Goal: Register for event/course

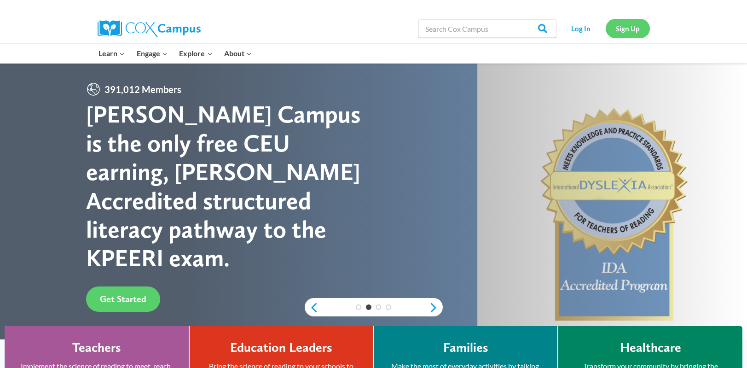
click at [628, 31] on link "Sign Up" at bounding box center [627, 28] width 44 height 19
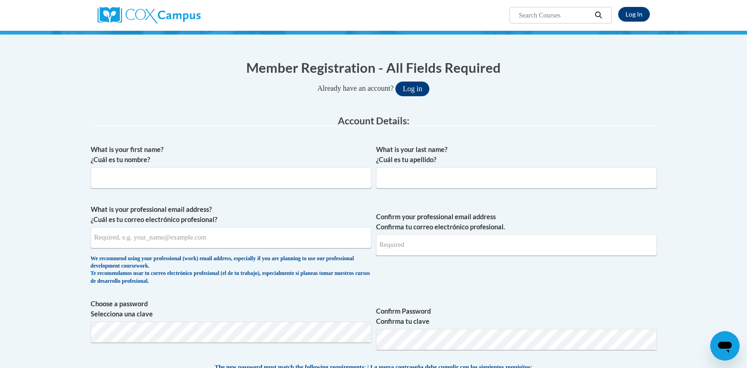
scroll to position [92, 0]
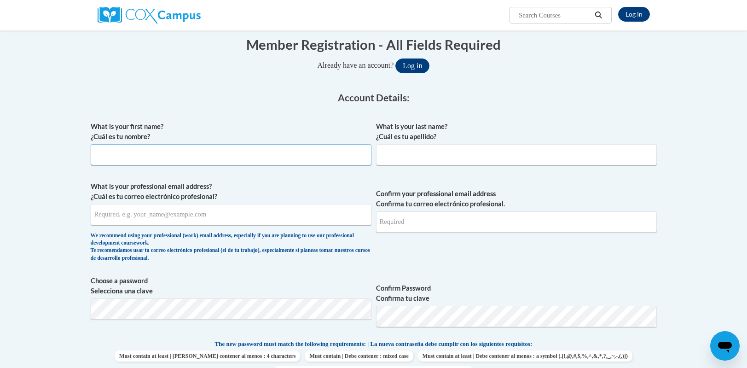
click at [259, 156] on input "What is your first name? ¿Cuál es tu nombre?" at bounding box center [231, 154] width 281 height 21
type input "a"
type input "Amanda"
click at [408, 156] on input "What is your last name? ¿Cuál es tu apellido?" at bounding box center [516, 154] width 281 height 21
type input "Bernal"
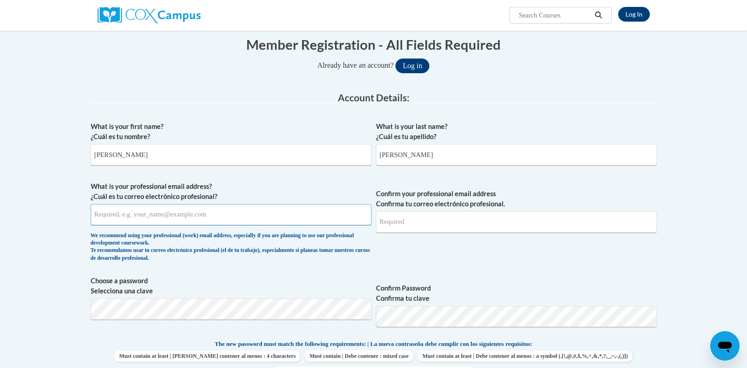
click at [199, 213] on input "What is your professional email address? ¿Cuál es tu correo electrónico profesi…" at bounding box center [231, 214] width 281 height 21
type input "nandacb1102@gmail.com"
click at [417, 219] on input "Confirm your professional email address Confirma tu correo electrónico profesio…" at bounding box center [516, 221] width 281 height 21
type input "[EMAIL_ADDRESS][DOMAIN_NAME]"
click at [430, 264] on span "Confirm your professional email address Confirma tu correo electrónico profesio…" at bounding box center [516, 223] width 281 height 85
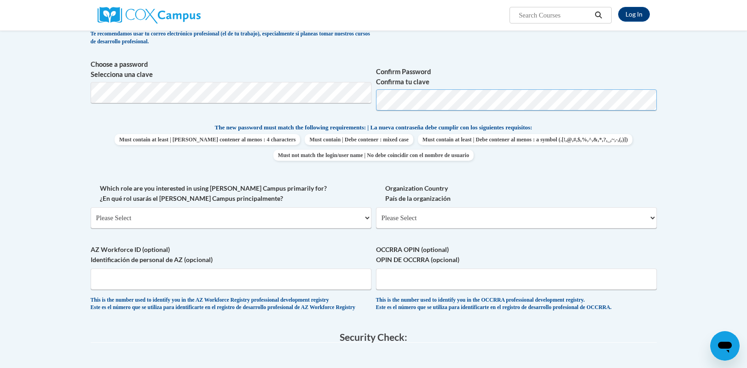
scroll to position [322, 0]
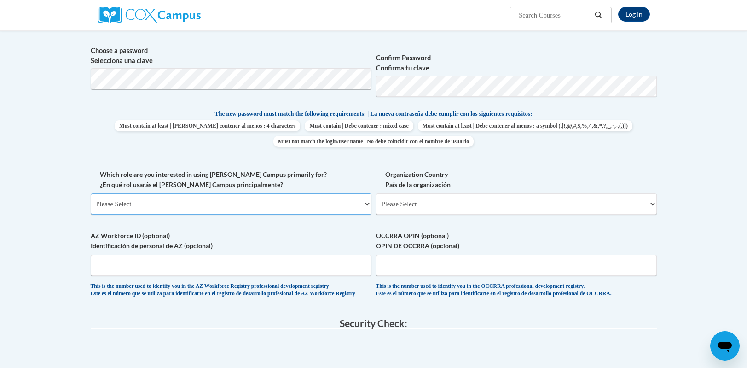
click at [268, 203] on select "Please Select College/University | Colegio/Universidad Community/Nonprofit Part…" at bounding box center [231, 203] width 281 height 21
click at [310, 170] on label "Which role are you interested in using Cox Campus primarily for? ¿En qué rol us…" at bounding box center [231, 179] width 281 height 20
click at [310, 193] on select "Please Select College/University | Colegio/Universidad Community/Nonprofit Part…" at bounding box center [231, 203] width 281 height 21
click at [319, 201] on select "Please Select College/University | Colegio/Universidad Community/Nonprofit Part…" at bounding box center [231, 203] width 281 height 21
select select "fbf2d438-af2f-41f8-98f1-81c410e29de3"
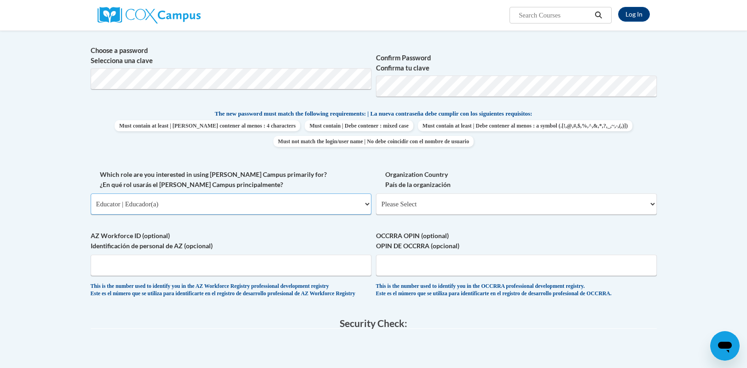
click at [91, 193] on select "Please Select College/University | Colegio/Universidad Community/Nonprofit Part…" at bounding box center [231, 203] width 281 height 21
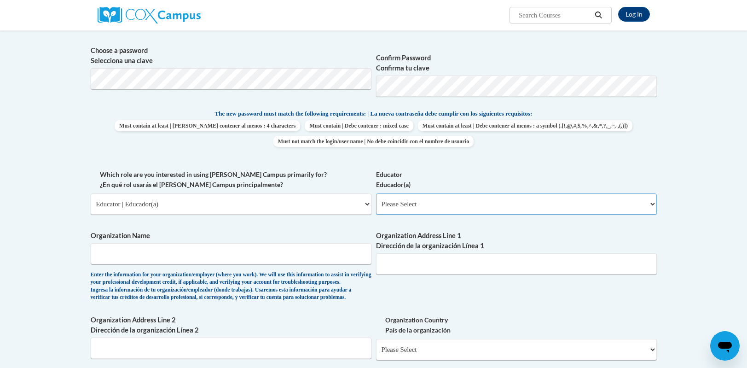
click at [398, 204] on select "Please Select Early Learning/Daycare Teacher/Family Home Care Provider | Maestr…" at bounding box center [516, 203] width 281 height 21
click at [686, 187] on body "Log In Search Search... Create an Account Reading belongs to all of us - join o…" at bounding box center [373, 277] width 747 height 1199
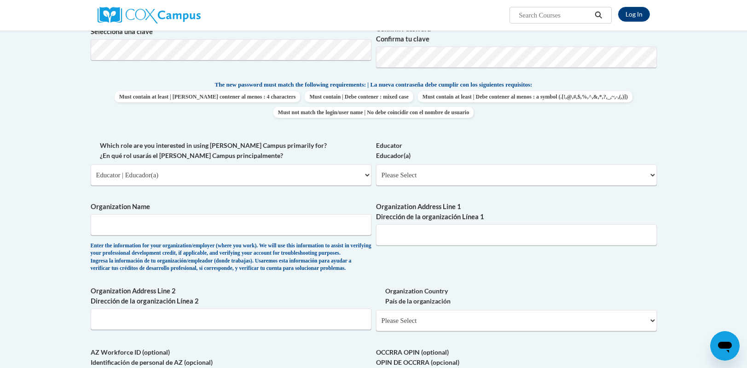
scroll to position [368, 0]
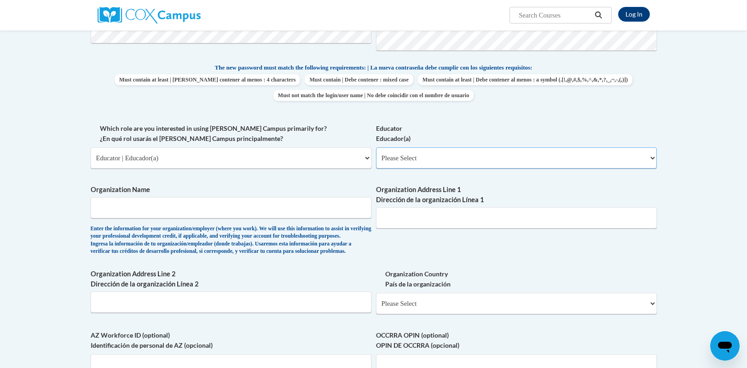
click at [499, 163] on select "Please Select Early Learning/Daycare Teacher/Family Home Care Provider | Maestr…" at bounding box center [516, 157] width 281 height 21
click at [502, 122] on div "What is your first name? ¿Cuál es tu nombre? Amanda What is your last name? ¿Cu…" at bounding box center [374, 123] width 566 height 565
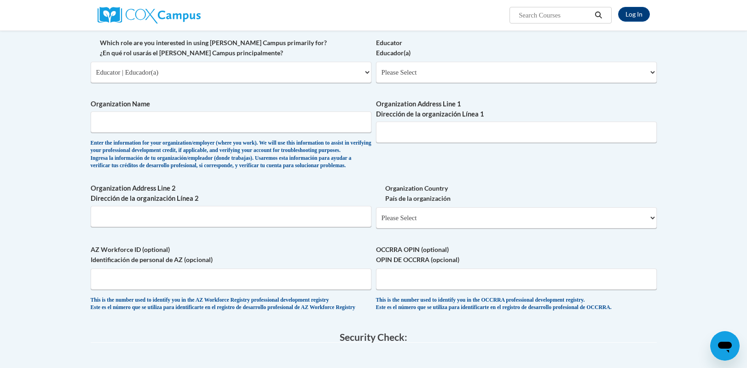
scroll to position [460, 0]
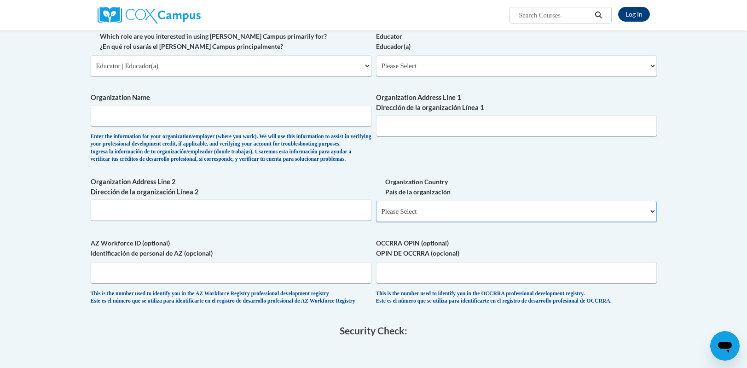
click at [453, 222] on select "Please Select United States | Estados Unidos Outside of the United States | Fue…" at bounding box center [516, 211] width 281 height 21
select select "ad49bcad-a171-4b2e-b99c-48b446064914"
click at [376, 216] on select "Please Select United States | Estados Unidos Outside of the United States | Fue…" at bounding box center [516, 211] width 281 height 21
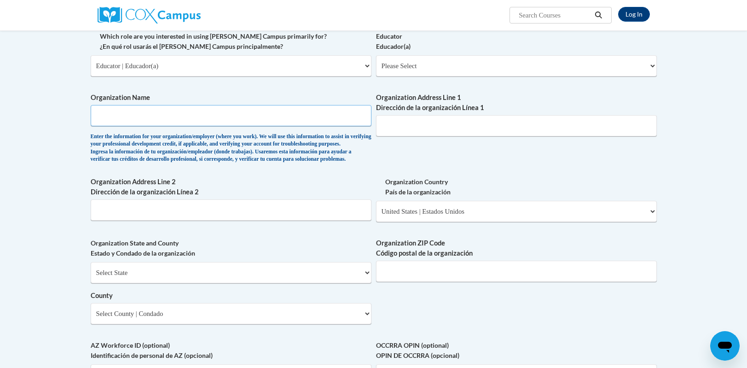
click at [107, 106] on input "Organization Name" at bounding box center [231, 115] width 281 height 21
click at [93, 116] on input "Goddard" at bounding box center [231, 115] width 281 height 21
type input "The Goddard School"
click at [417, 123] on input "Organization Address Line 1 Dirección de la organización Línea 1" at bounding box center [516, 125] width 281 height 21
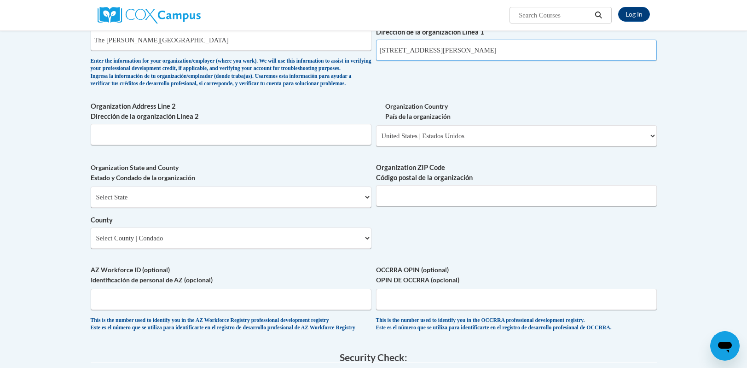
scroll to position [552, 0]
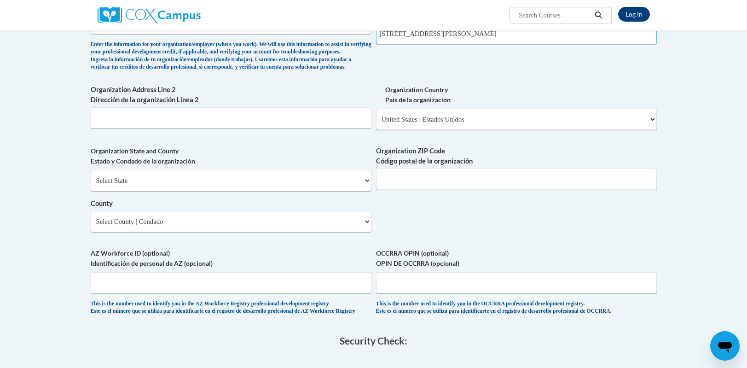
type input "4901 Wabash St Denver, CO 80238"
click at [316, 191] on select "Select State Alabama Alaska Arizona Arkansas California Colorado Connecticut De…" at bounding box center [231, 180] width 281 height 21
select select "Colorado"
click at [91, 184] on select "Select State Alabama Alaska Arizona Arkansas California Colorado Connecticut De…" at bounding box center [231, 180] width 281 height 21
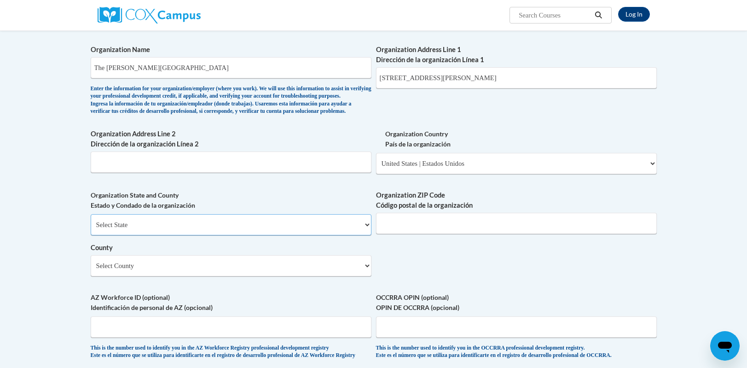
scroll to position [506, 0]
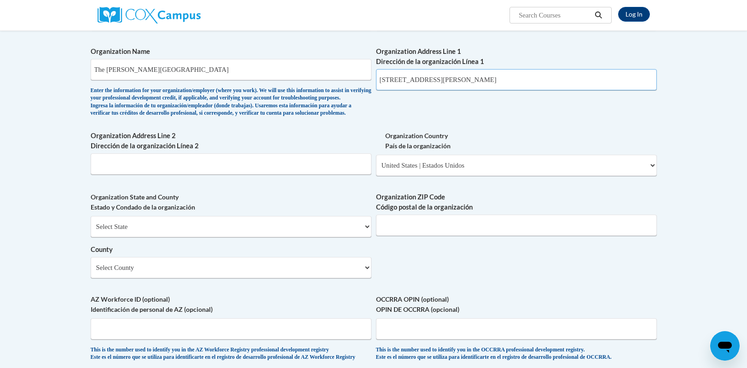
click at [501, 77] on input "4901 Wabash St Denver, CO 80238" at bounding box center [516, 79] width 281 height 21
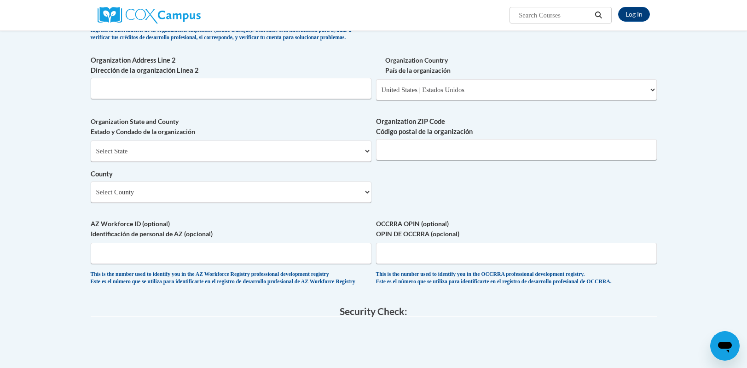
scroll to position [598, 0]
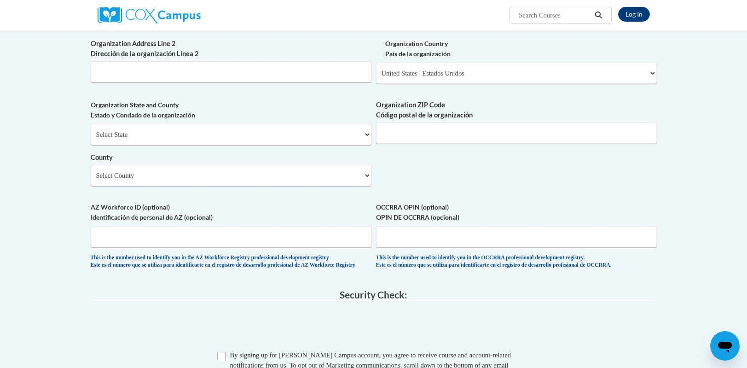
type input "4901 Wabash St"
click at [404, 144] on input "Organization ZIP Code Código postal de la organización" at bounding box center [516, 132] width 281 height 21
type input "80238"
click at [319, 186] on select "Select County Adams Alamosa Arapahoe Archuleta Baca Bent Boulder Broomfield Cha…" at bounding box center [231, 175] width 281 height 21
select select "Denver"
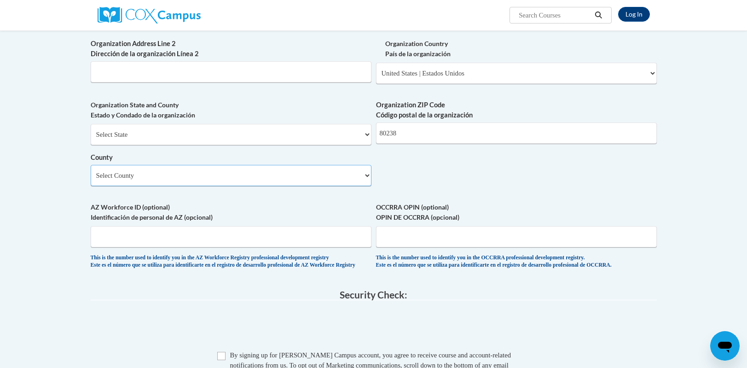
click at [91, 179] on select "Select County Adams Alamosa Arapahoe Archuleta Baca Bent Boulder Broomfield Cha…" at bounding box center [231, 175] width 281 height 21
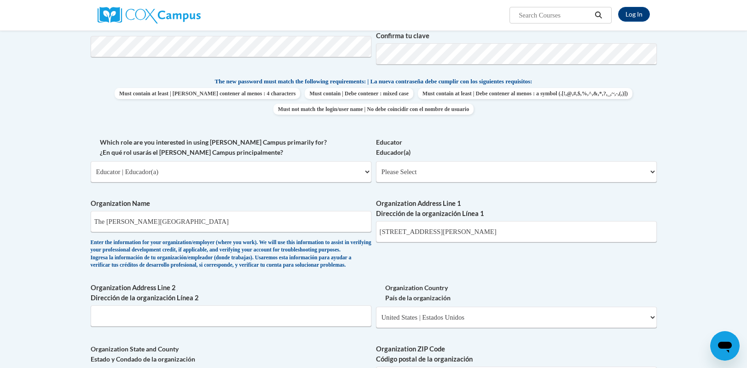
scroll to position [368, 0]
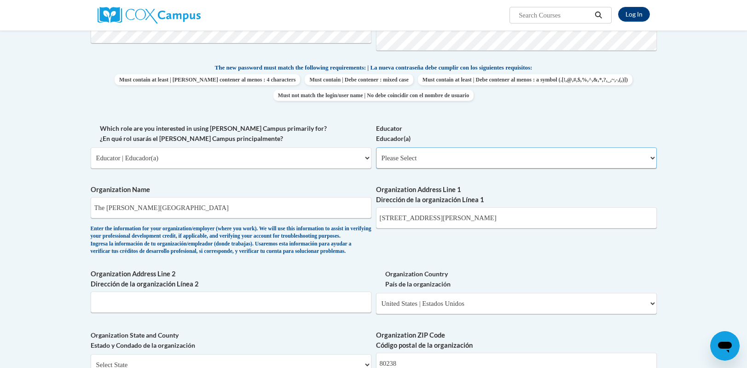
click at [416, 157] on select "Please Select Early Learning/Daycare Teacher/Family Home Care Provider | Maestr…" at bounding box center [516, 157] width 281 height 21
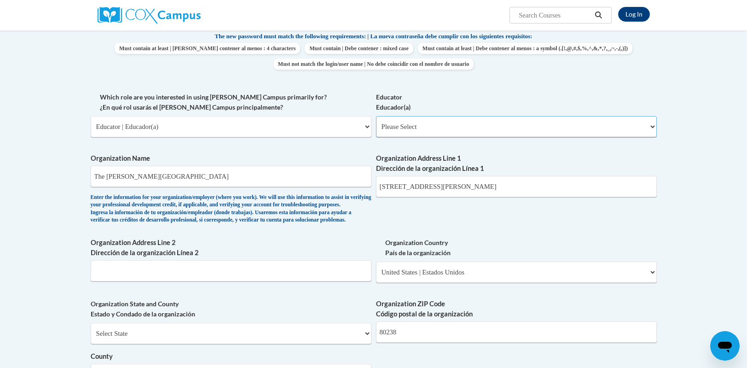
scroll to position [414, 0]
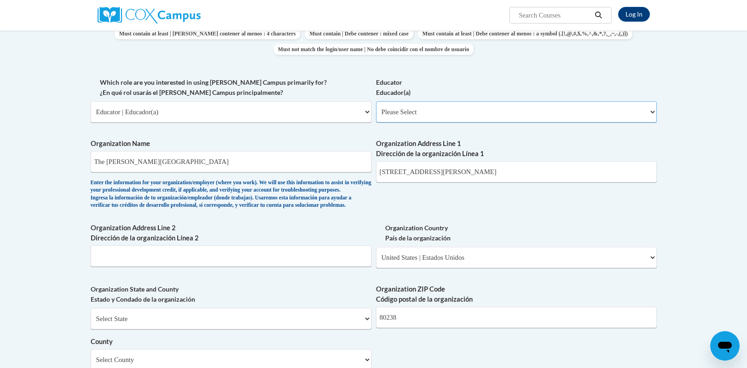
click at [416, 116] on select "Please Select Early Learning/Daycare Teacher/Family Home Care Provider | Maestr…" at bounding box center [516, 111] width 281 height 21
select select "5e2af403-4f2c-4e49-a02f-103e55d7b75b"
click at [376, 101] on select "Please Select Early Learning/Daycare Teacher/Family Home Care Provider | Maestr…" at bounding box center [516, 111] width 281 height 21
select select "null"
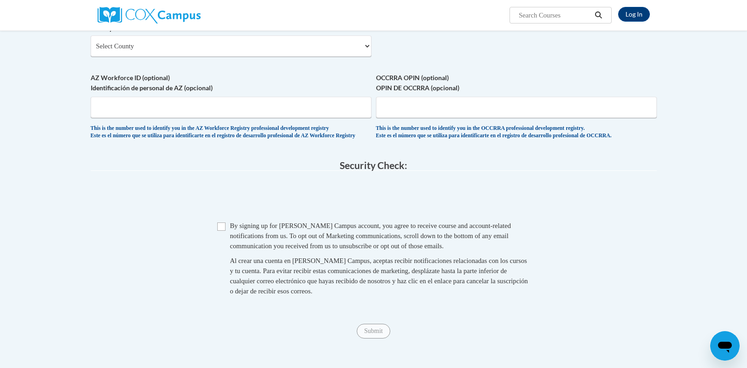
scroll to position [736, 0]
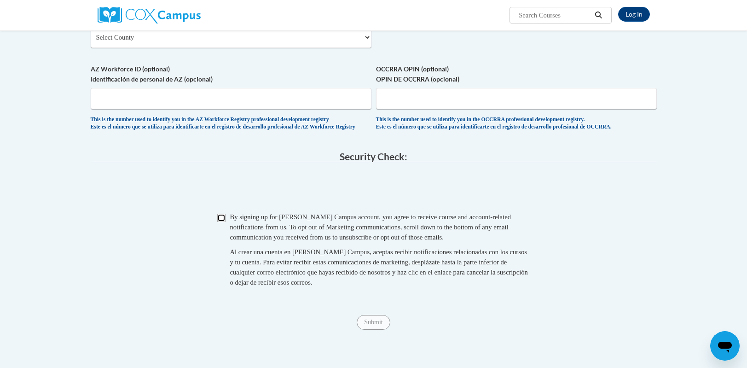
click at [221, 222] on input "Checkbox" at bounding box center [221, 217] width 8 height 8
checkbox input "true"
click at [369, 329] on input "Submit" at bounding box center [372, 322] width 33 height 15
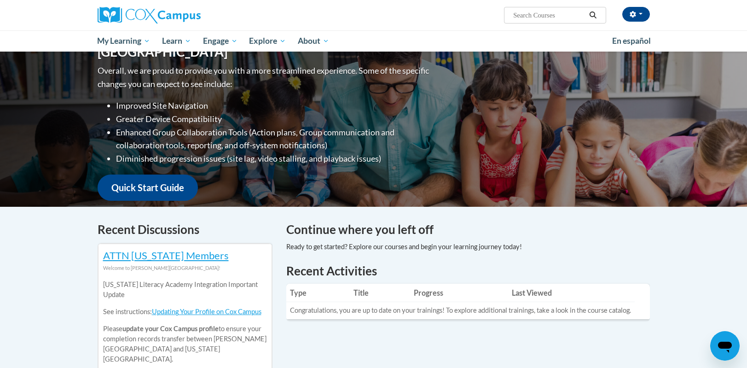
scroll to position [92, 0]
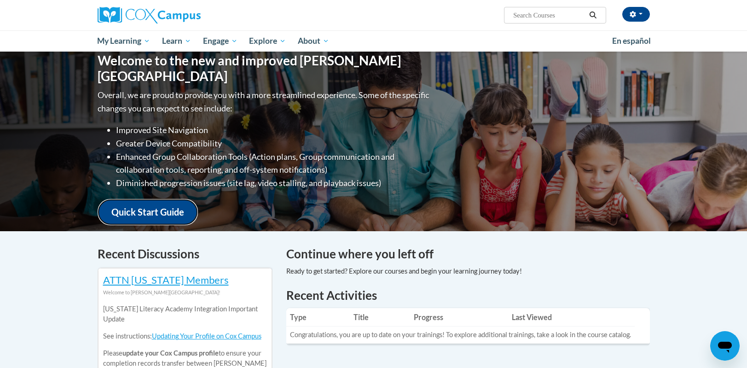
click at [117, 204] on link "Quick Start Guide" at bounding box center [148, 212] width 100 height 26
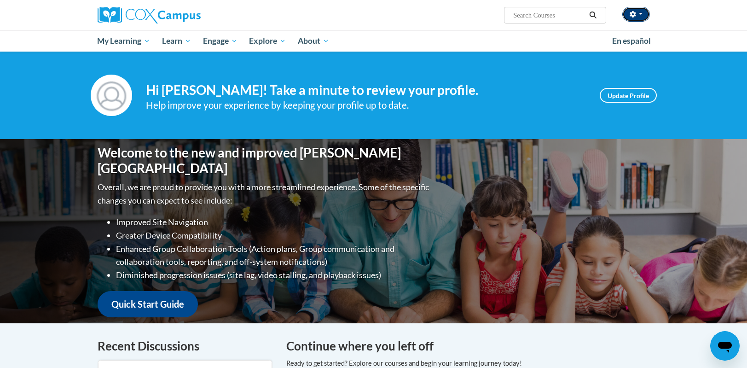
click at [643, 15] on button "button" at bounding box center [636, 14] width 28 height 15
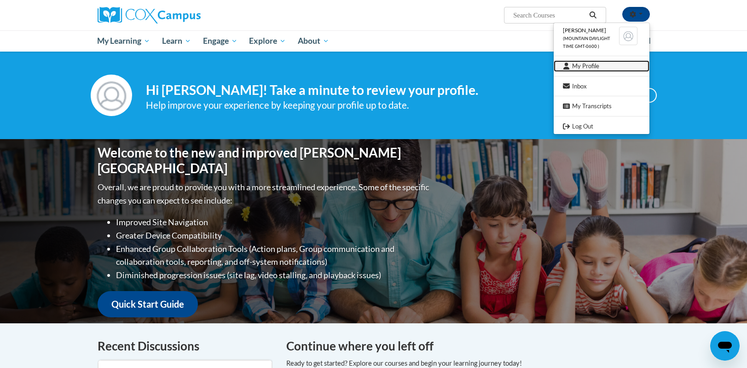
click at [575, 66] on link "My Profile" at bounding box center [601, 65] width 96 height 11
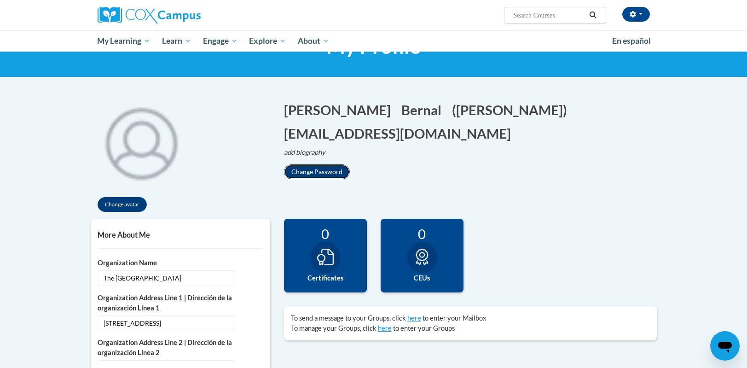
click at [297, 171] on button "Change Password" at bounding box center [317, 171] width 66 height 15
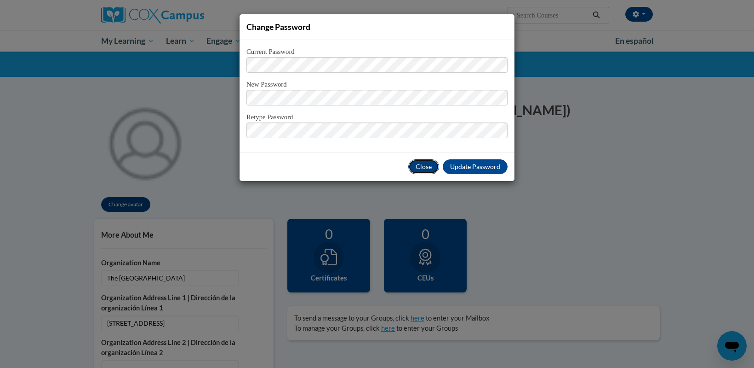
click at [422, 165] on button "Close" at bounding box center [423, 166] width 31 height 15
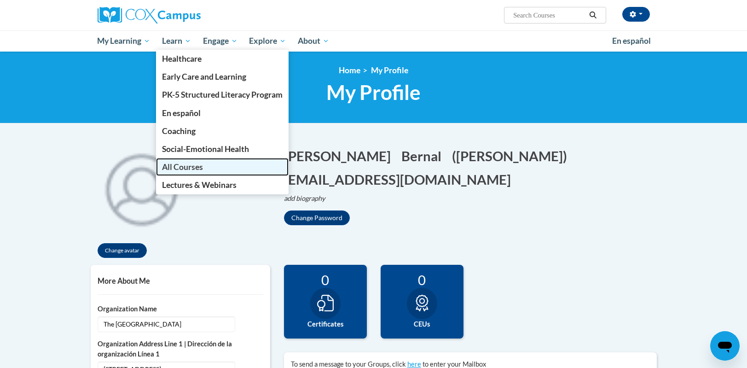
click at [184, 169] on span "All Courses" at bounding box center [182, 167] width 41 height 10
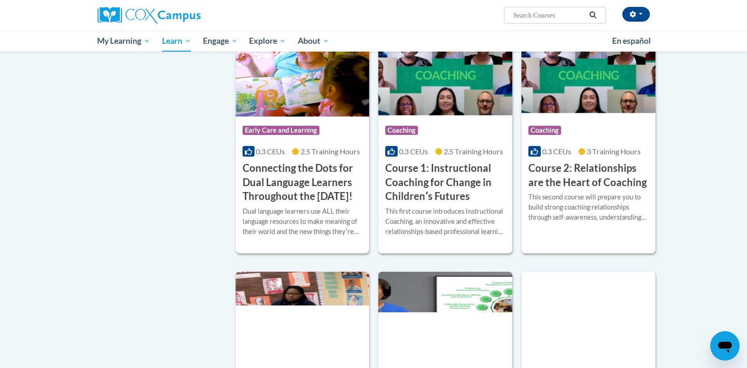
scroll to position [138, 0]
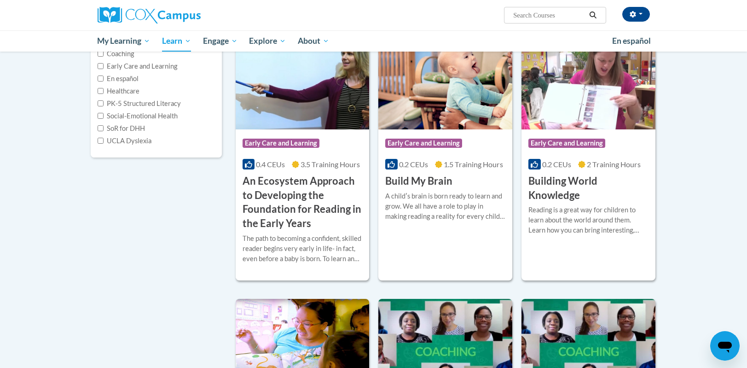
click at [517, 18] on input "Search..." at bounding box center [549, 15] width 74 height 11
type input "infant and toddler talk with me"
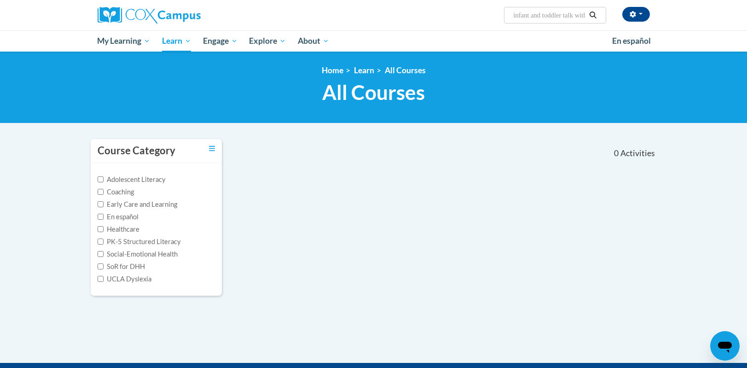
drag, startPoint x: 566, startPoint y: 14, endPoint x: 417, endPoint y: 16, distance: 148.6
click at [417, 16] on div "[PERSON_NAME] (Mountain Daylight Time GMT-0600 ) My Profile Inbox My Transcript…" at bounding box center [467, 11] width 377 height 23
type input "talk with me"
click at [596, 16] on icon "Search" at bounding box center [592, 14] width 8 height 7
type input "talk with me"
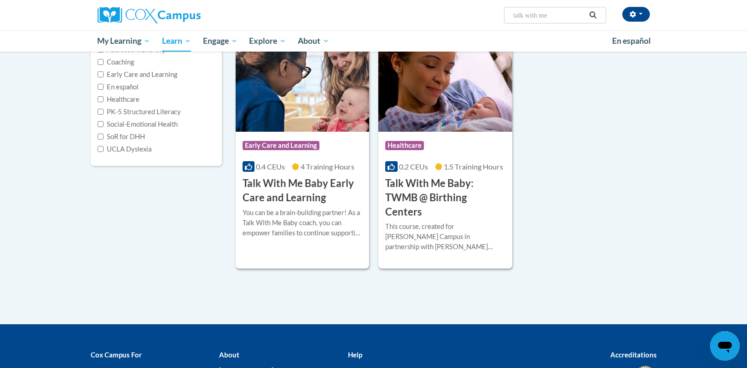
scroll to position [138, 0]
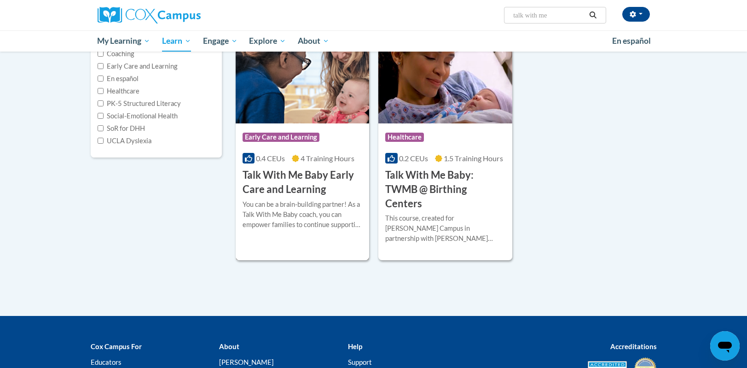
click at [279, 176] on h3 "Talk With Me Baby Early Care and Learning" at bounding box center [302, 182] width 120 height 29
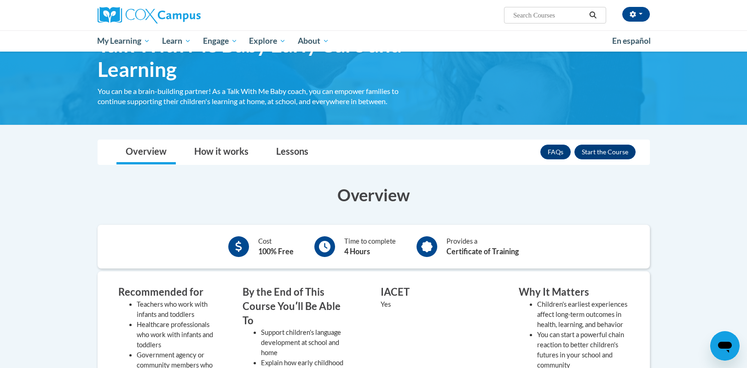
scroll to position [60, 0]
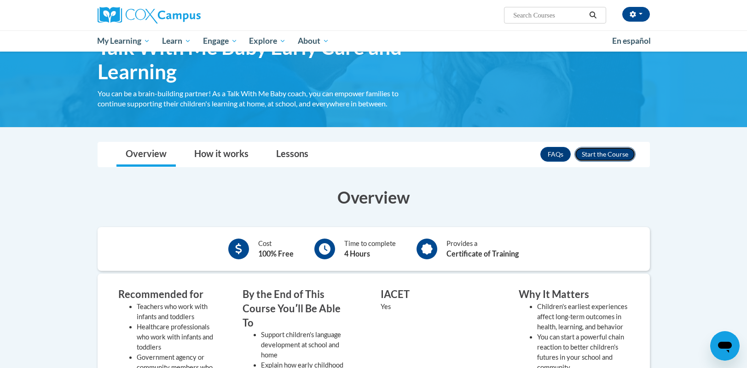
click at [618, 153] on button "Enroll" at bounding box center [604, 154] width 61 height 15
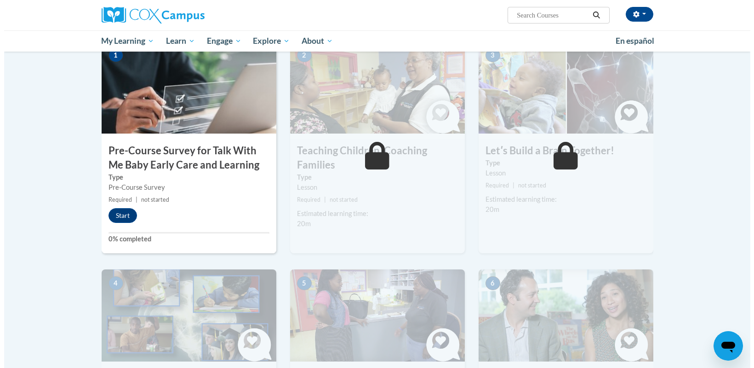
scroll to position [230, 0]
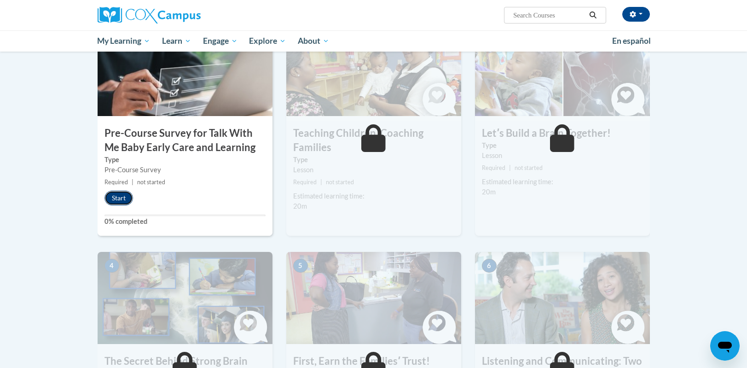
click at [122, 197] on button "Start" at bounding box center [118, 197] width 29 height 15
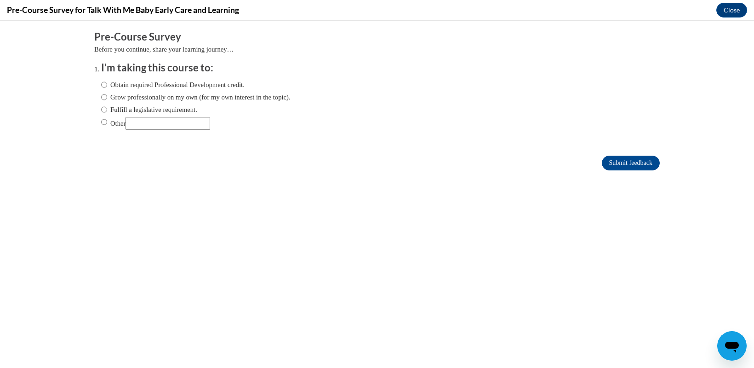
scroll to position [0, 0]
click at [101, 86] on input "Obtain required Professional Development credit." at bounding box center [104, 85] width 6 height 10
radio input "true"
click at [602, 160] on input "Submit feedback" at bounding box center [631, 162] width 58 height 15
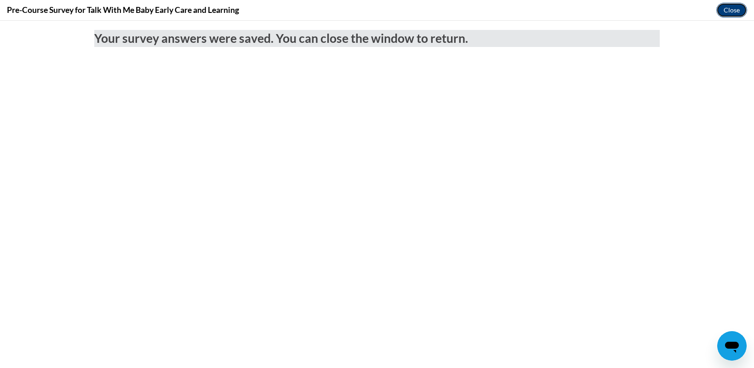
click at [731, 11] on button "Close" at bounding box center [732, 10] width 31 height 15
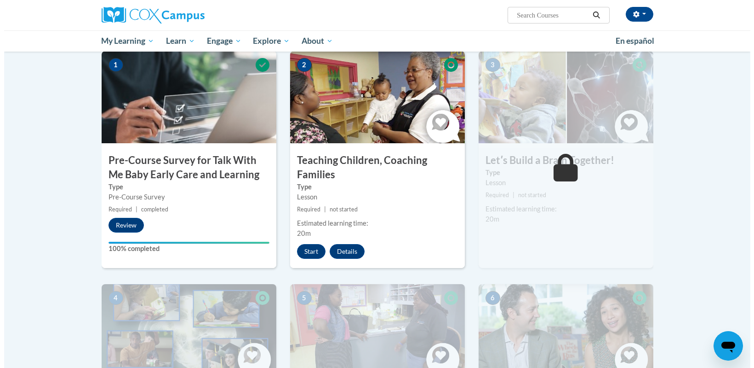
scroll to position [184, 0]
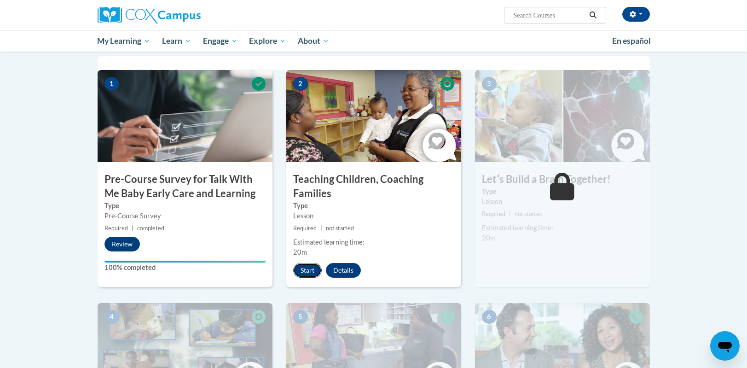
click at [299, 270] on button "Start" at bounding box center [307, 270] width 29 height 15
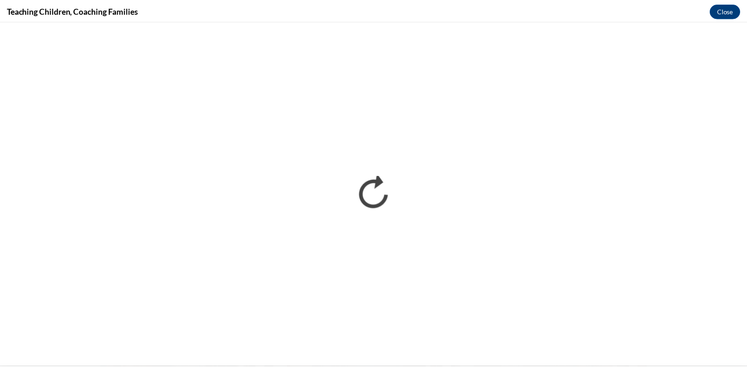
scroll to position [0, 0]
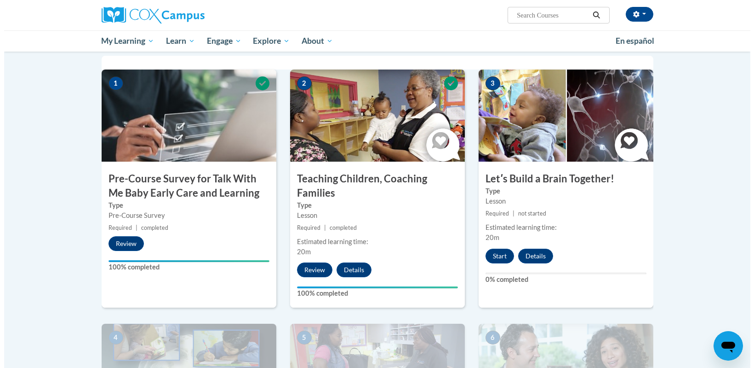
scroll to position [184, 0]
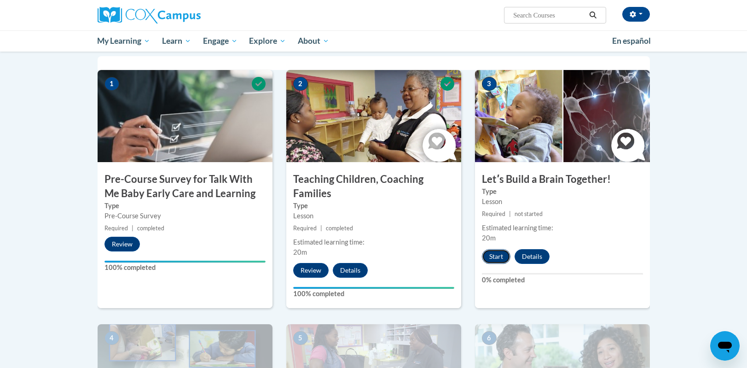
click at [494, 255] on button "Start" at bounding box center [496, 256] width 29 height 15
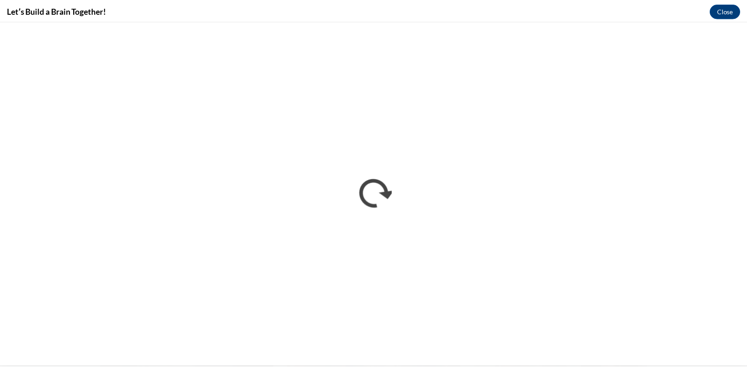
scroll to position [0, 0]
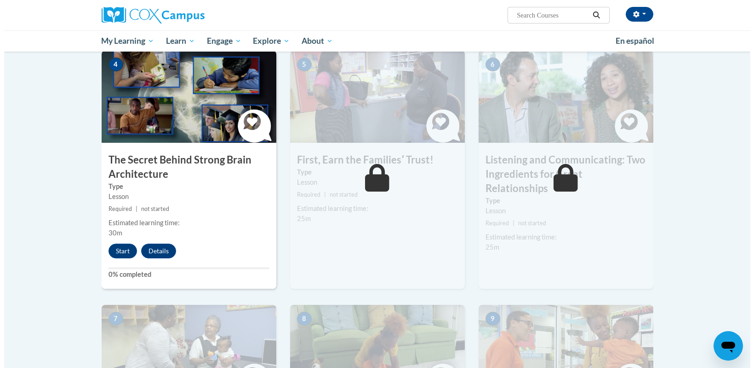
scroll to position [460, 0]
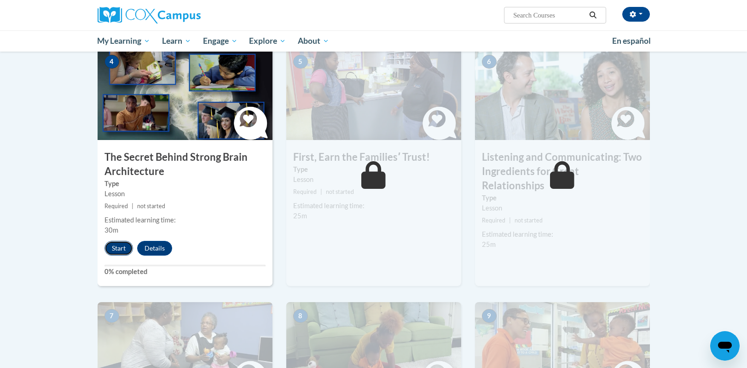
click at [116, 245] on button "Start" at bounding box center [118, 248] width 29 height 15
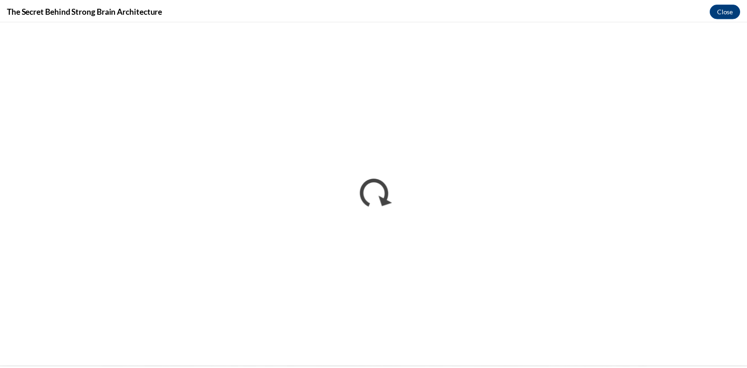
scroll to position [0, 0]
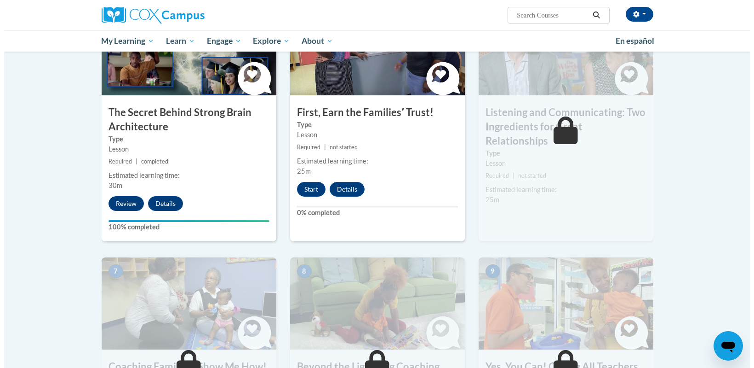
scroll to position [552, 0]
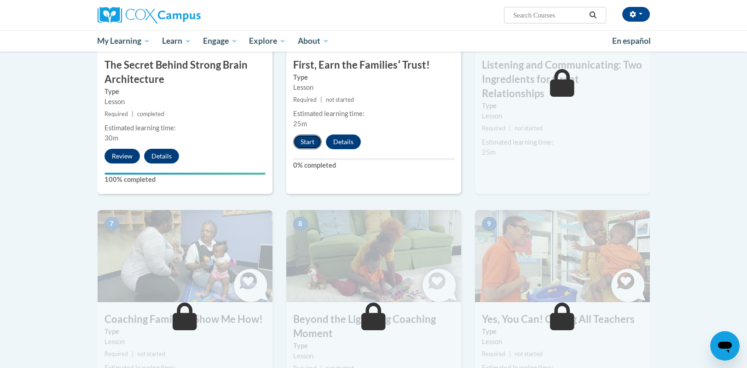
click at [300, 140] on button "Start" at bounding box center [307, 141] width 29 height 15
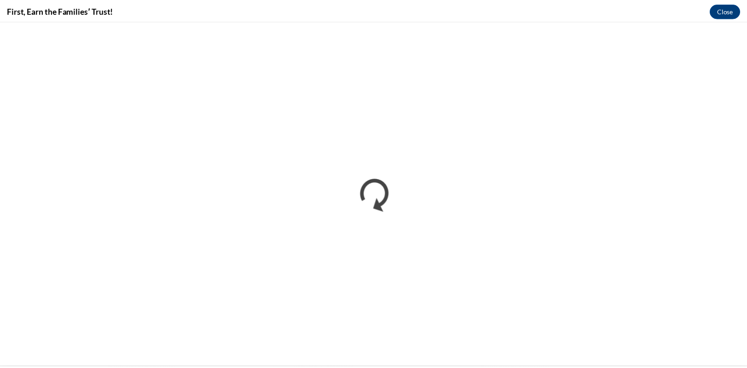
scroll to position [0, 0]
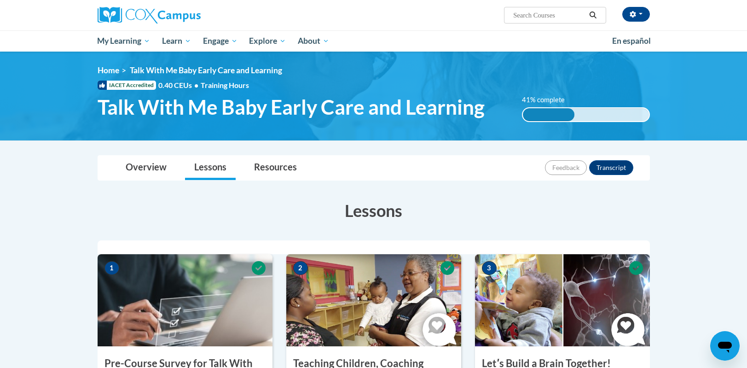
click at [544, 18] on input "Search..." at bounding box center [549, 15] width 74 height 11
type input "talk with me"
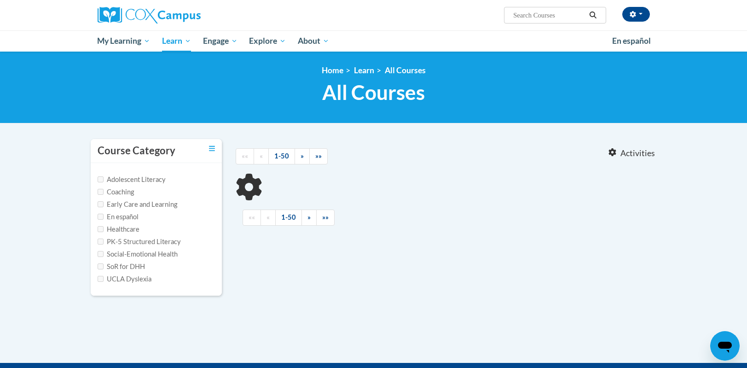
type input "talk with me"
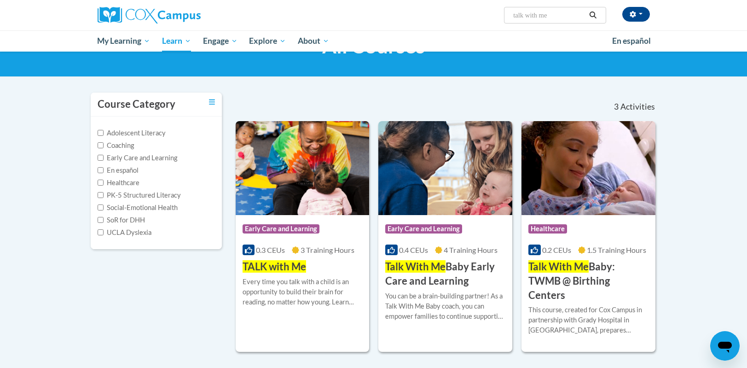
scroll to position [46, 0]
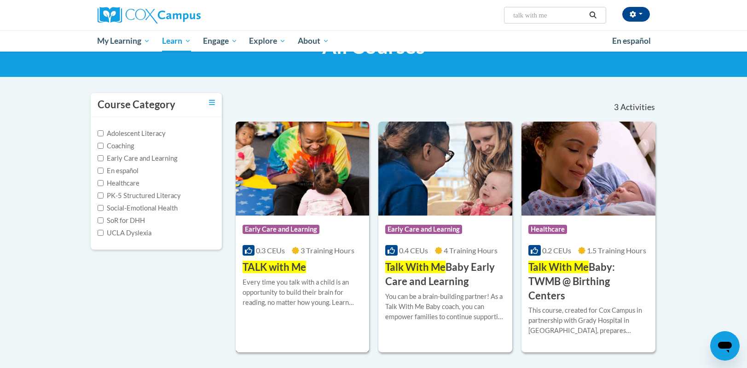
click at [298, 176] on img at bounding box center [303, 168] width 134 height 94
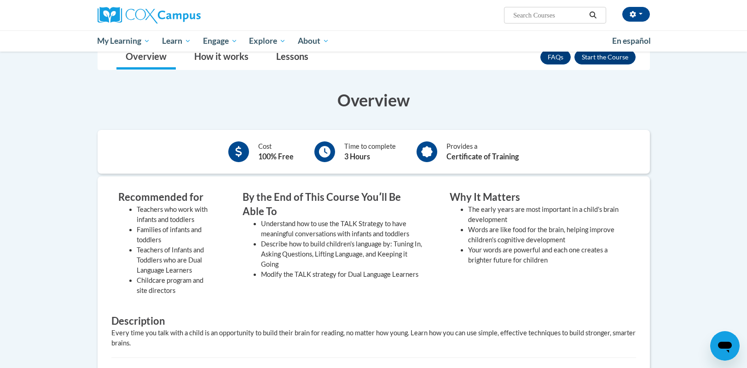
scroll to position [92, 0]
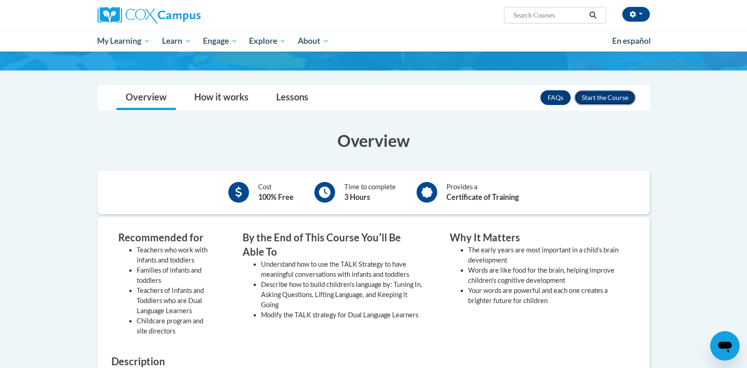
click at [612, 98] on button "Enroll" at bounding box center [604, 97] width 61 height 15
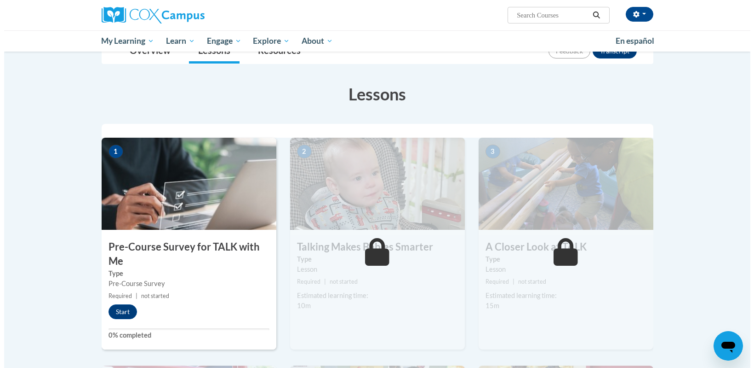
scroll to position [138, 0]
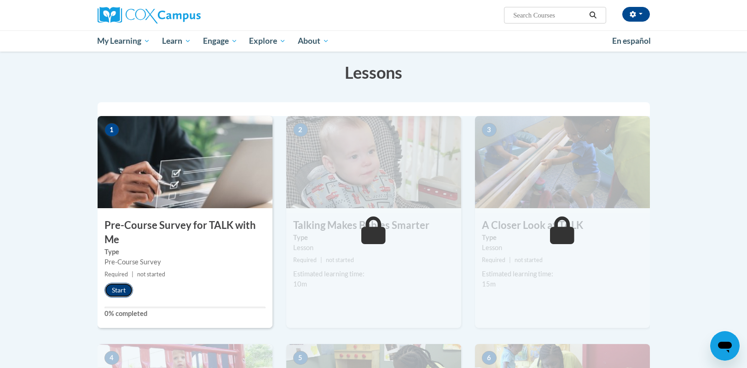
click at [116, 284] on button "Start" at bounding box center [118, 289] width 29 height 15
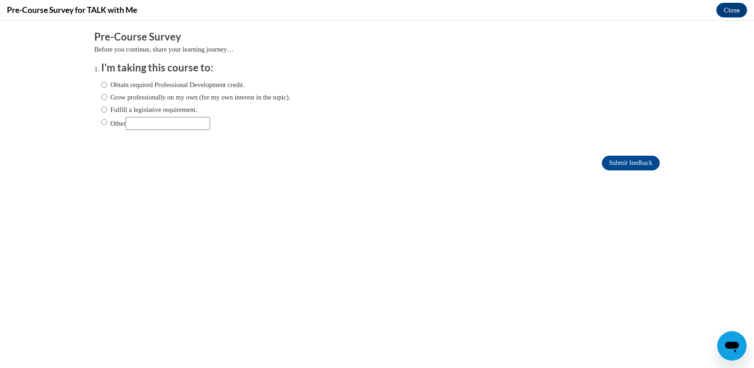
scroll to position [0, 0]
click at [101, 84] on input "Obtain required Professional Development credit." at bounding box center [104, 85] width 6 height 10
radio input "true"
click at [602, 158] on input "Submit feedback" at bounding box center [631, 162] width 58 height 15
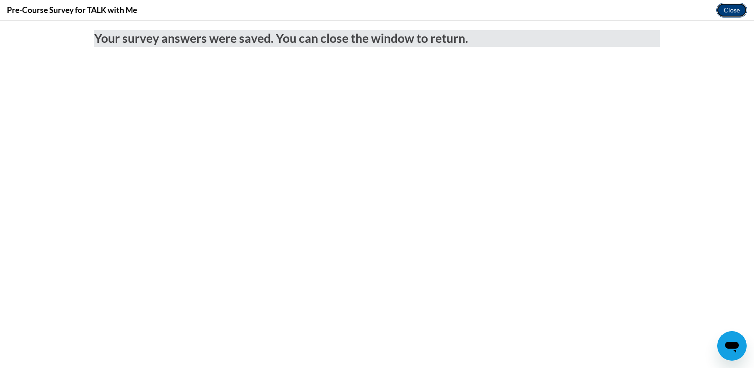
click at [726, 10] on button "Close" at bounding box center [732, 10] width 31 height 15
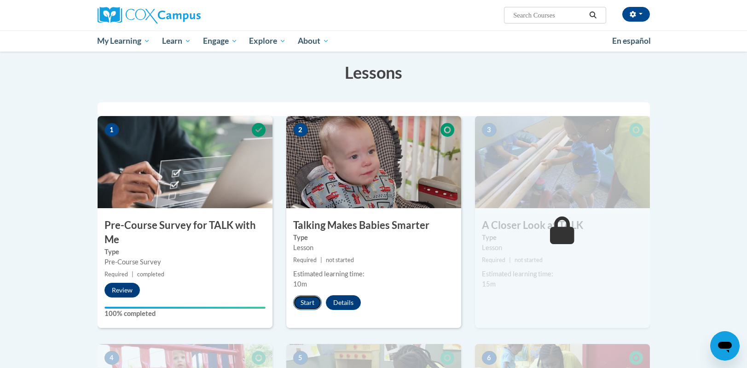
click at [310, 302] on button "Start" at bounding box center [307, 302] width 29 height 15
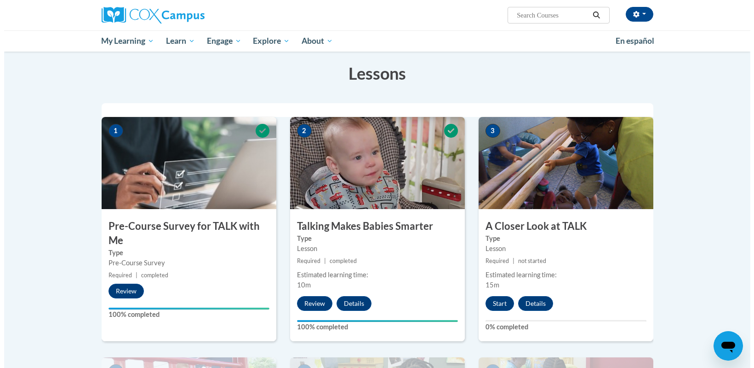
scroll to position [184, 0]
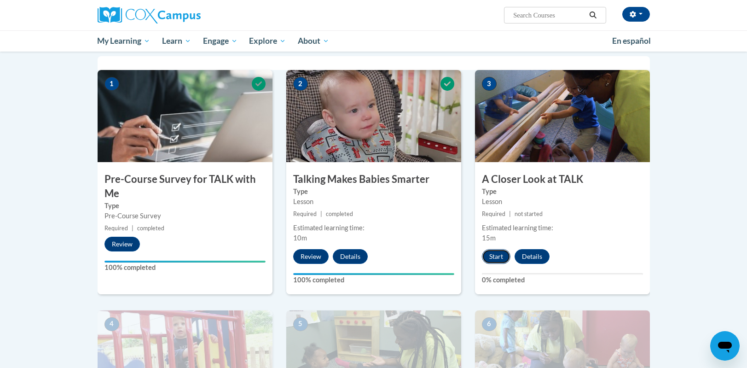
click at [494, 255] on button "Start" at bounding box center [496, 256] width 29 height 15
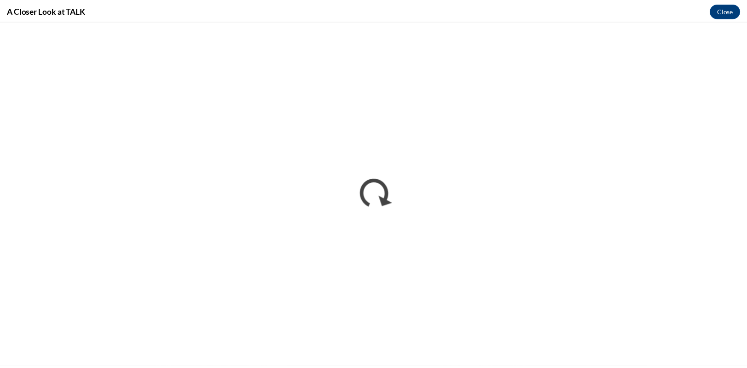
scroll to position [0, 0]
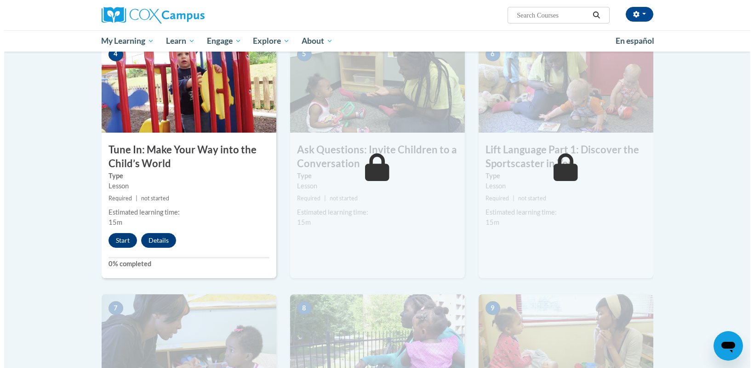
scroll to position [454, 0]
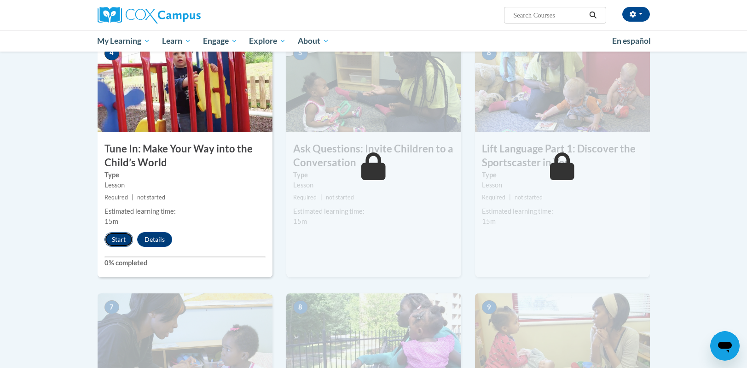
click at [117, 237] on button "Start" at bounding box center [118, 239] width 29 height 15
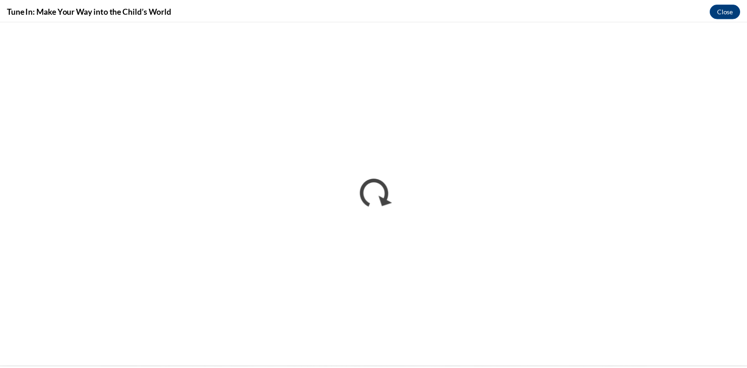
scroll to position [0, 0]
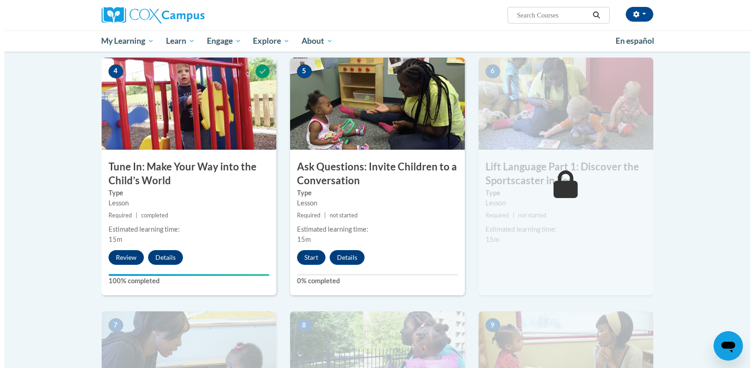
scroll to position [460, 0]
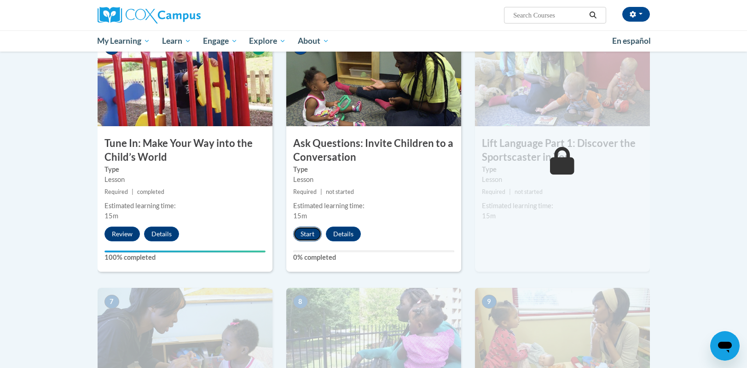
click at [310, 236] on button "Start" at bounding box center [307, 233] width 29 height 15
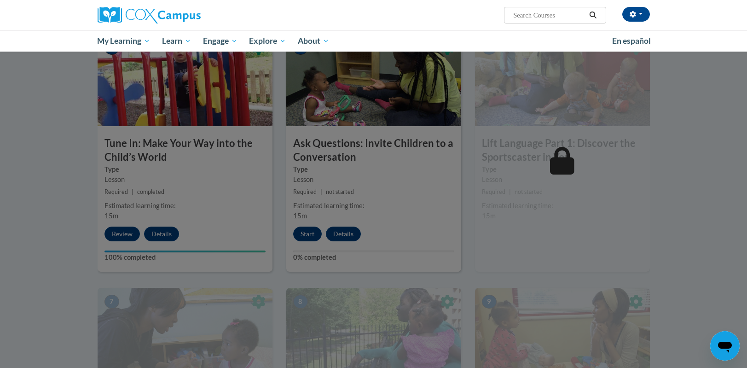
scroll to position [463, 0]
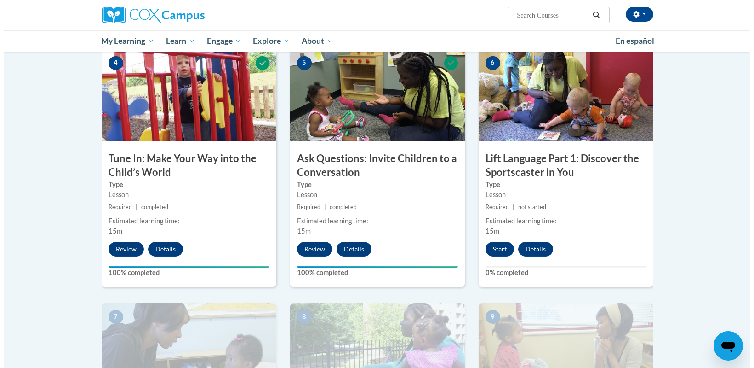
scroll to position [506, 0]
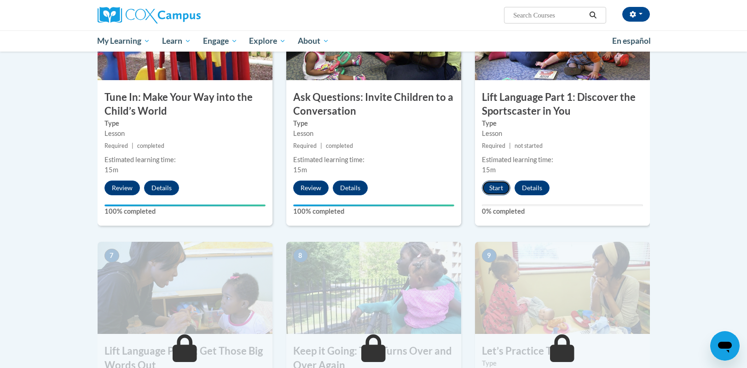
click at [500, 188] on button "Start" at bounding box center [496, 187] width 29 height 15
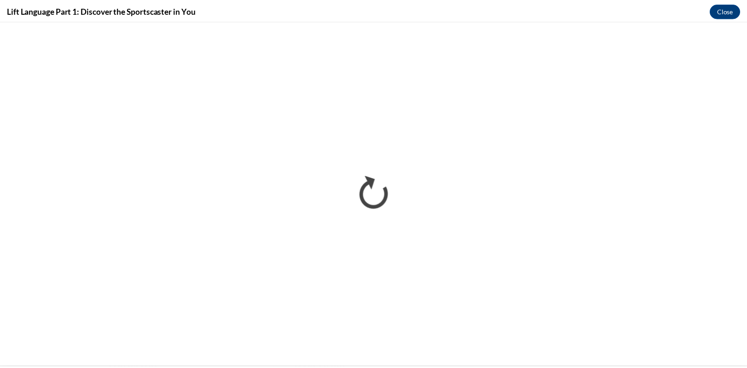
scroll to position [0, 0]
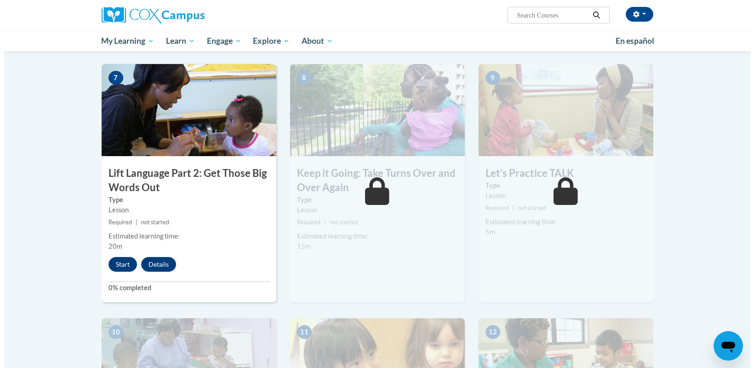
scroll to position [690, 0]
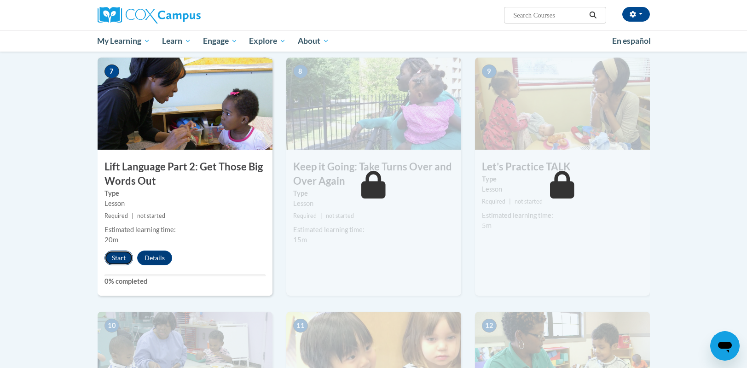
click at [122, 257] on button "Start" at bounding box center [118, 257] width 29 height 15
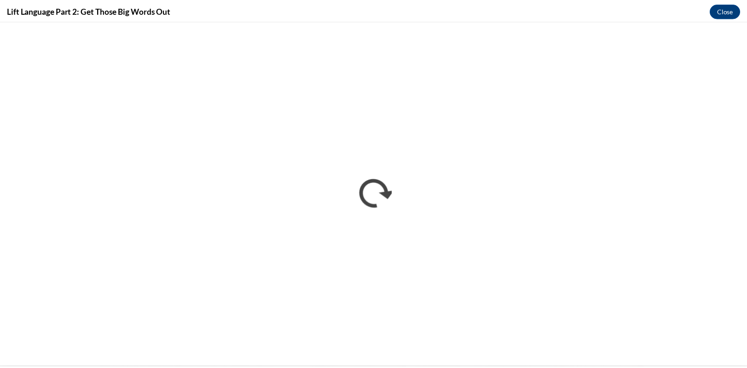
scroll to position [0, 0]
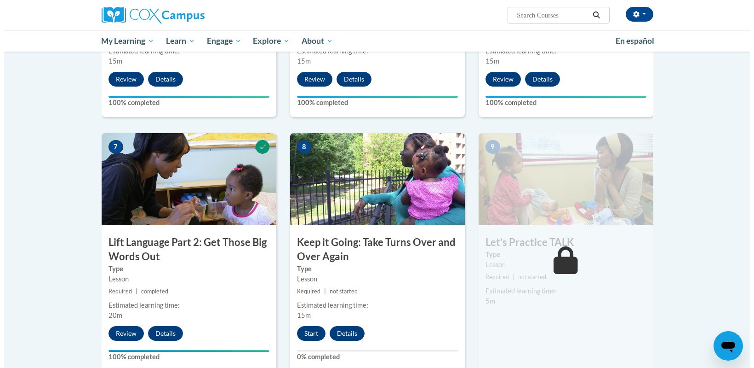
scroll to position [644, 0]
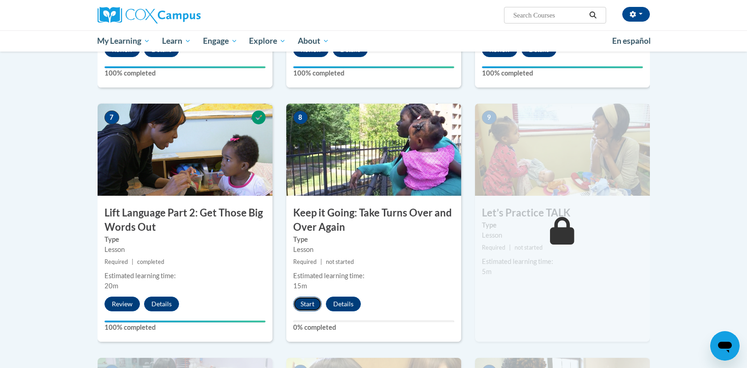
click at [309, 306] on button "Start" at bounding box center [307, 303] width 29 height 15
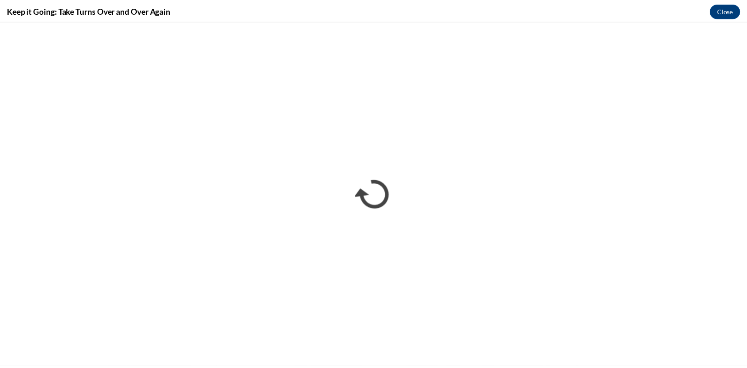
scroll to position [0, 0]
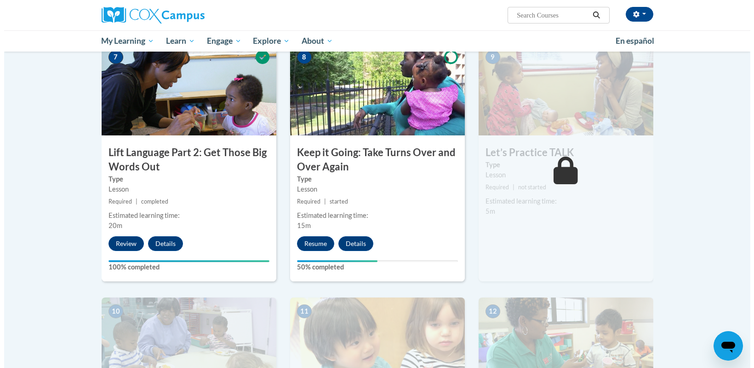
scroll to position [690, 0]
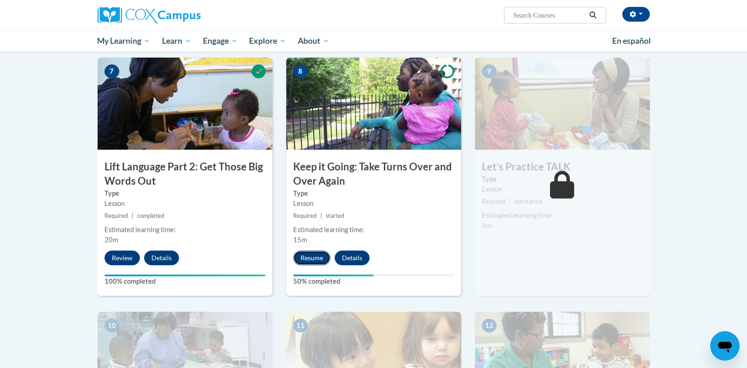
click at [309, 258] on button "Resume" at bounding box center [311, 257] width 37 height 15
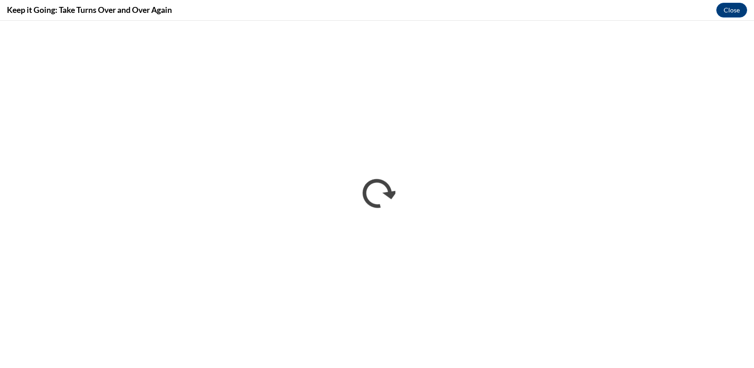
scroll to position [0, 0]
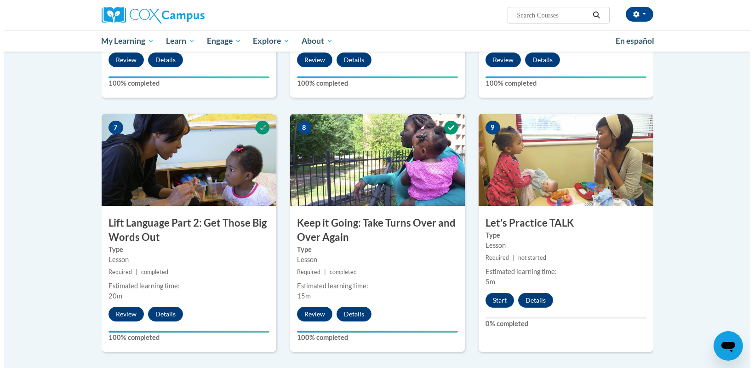
scroll to position [690, 0]
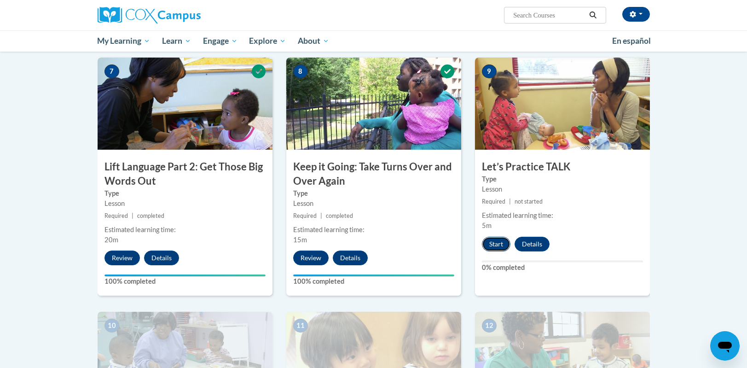
click at [492, 245] on button "Start" at bounding box center [496, 243] width 29 height 15
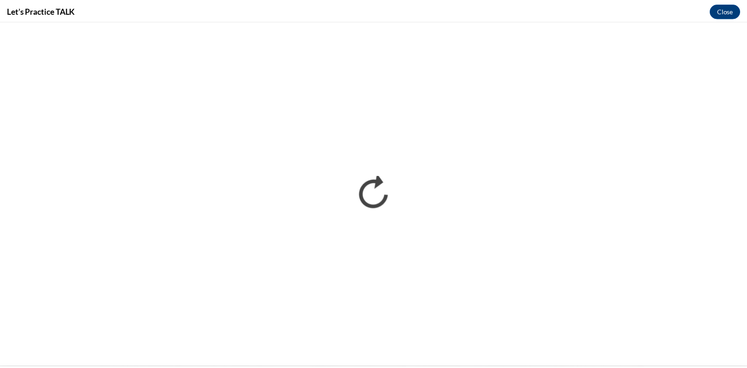
scroll to position [0, 0]
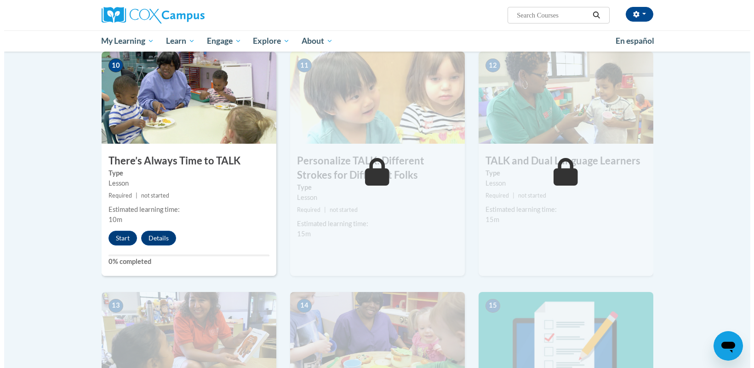
scroll to position [966, 0]
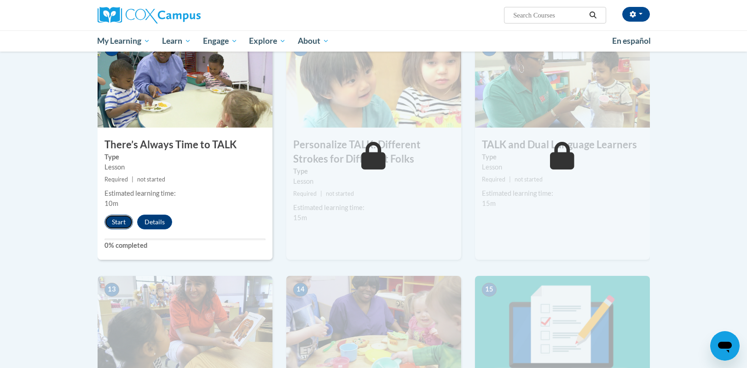
click at [116, 223] on button "Start" at bounding box center [118, 221] width 29 height 15
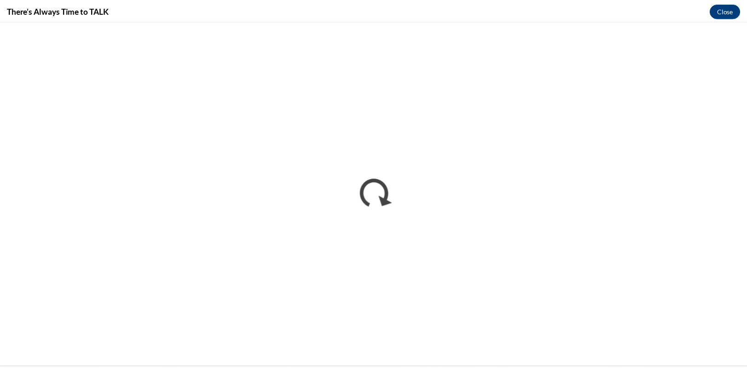
scroll to position [0, 0]
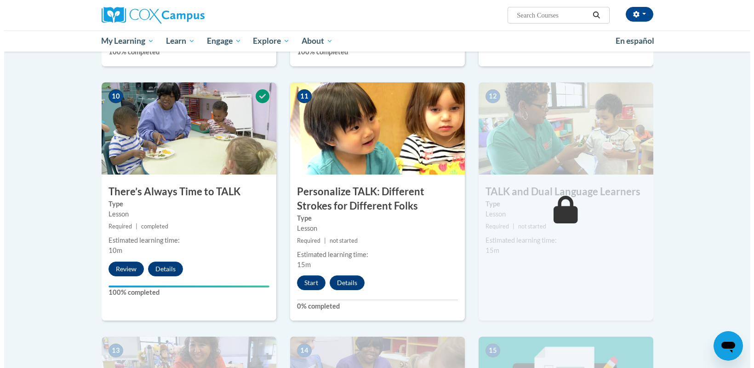
scroll to position [920, 0]
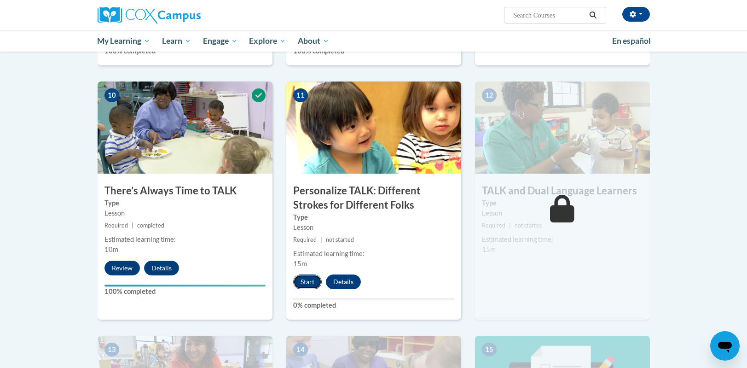
click at [299, 283] on button "Start" at bounding box center [307, 281] width 29 height 15
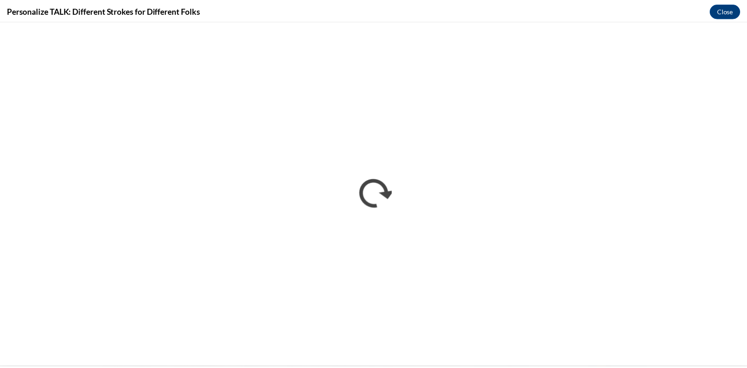
scroll to position [0, 0]
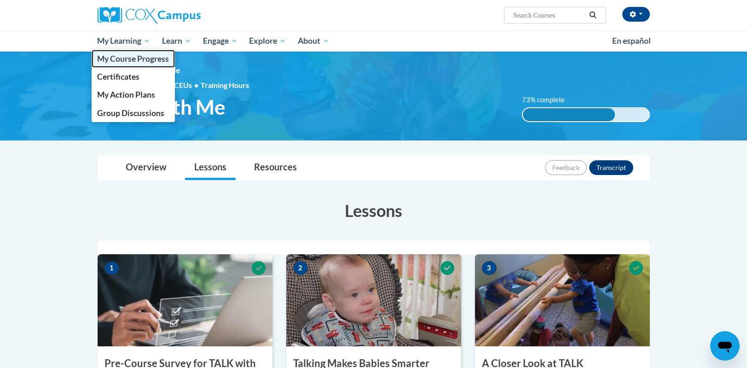
click at [133, 55] on span "My Course Progress" at bounding box center [133, 59] width 72 height 10
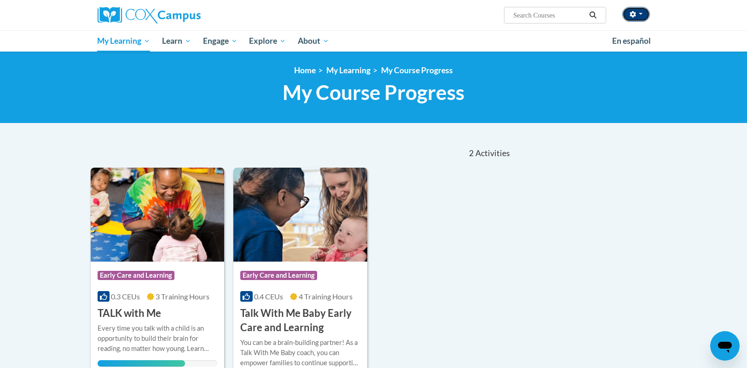
click at [641, 13] on span "button" at bounding box center [640, 14] width 4 height 2
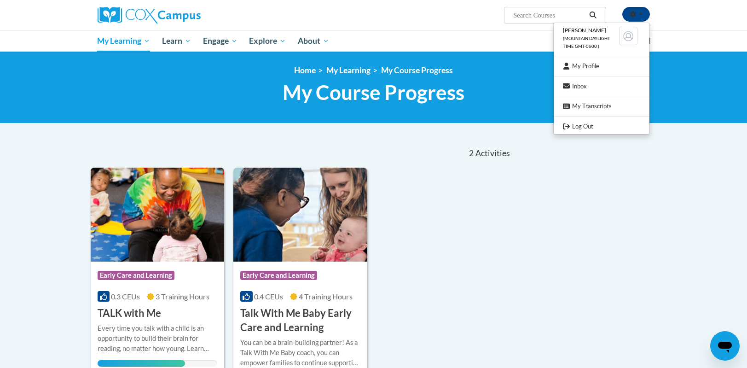
click at [626, 37] on img at bounding box center [628, 36] width 18 height 18
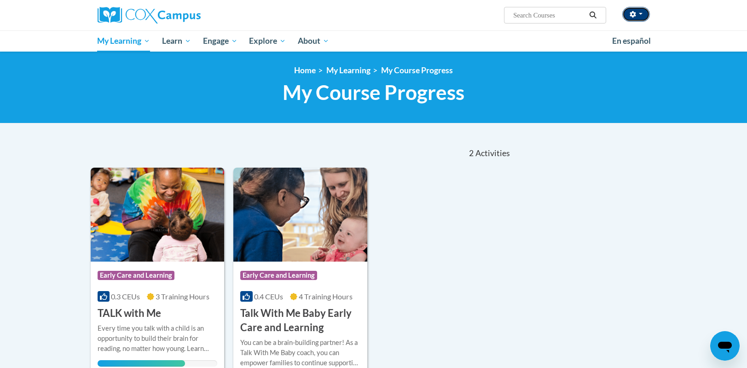
click at [633, 17] on icon "button" at bounding box center [632, 14] width 6 height 6
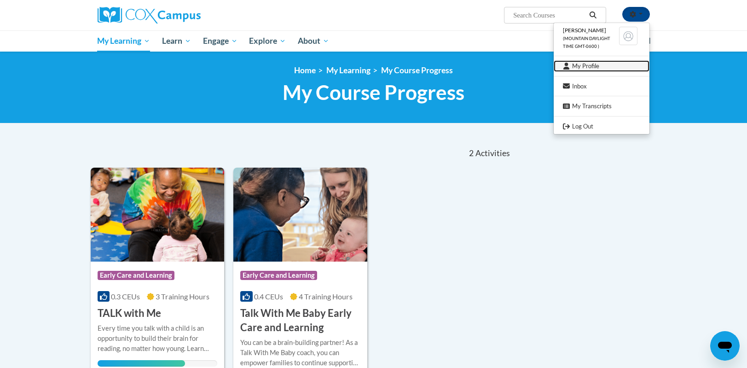
click at [583, 68] on link "My Profile" at bounding box center [601, 65] width 96 height 11
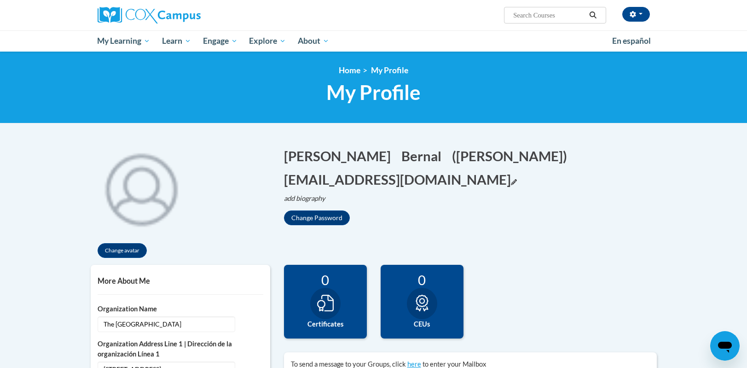
click at [440, 183] on button "nandacb1102@gmail.com Edit" at bounding box center [400, 179] width 233 height 19
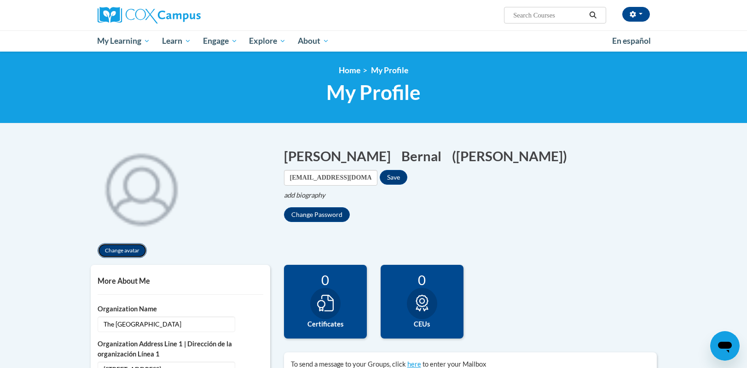
click at [126, 253] on button "Change avatar" at bounding box center [122, 250] width 49 height 15
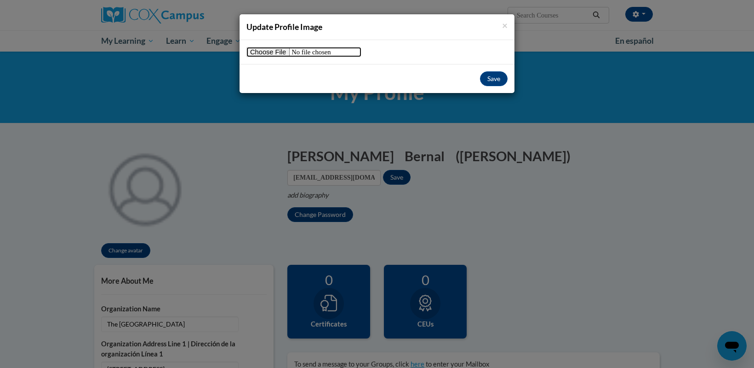
click at [274, 52] on input "file" at bounding box center [304, 52] width 115 height 10
click at [507, 20] on span "×" at bounding box center [505, 24] width 6 height 11
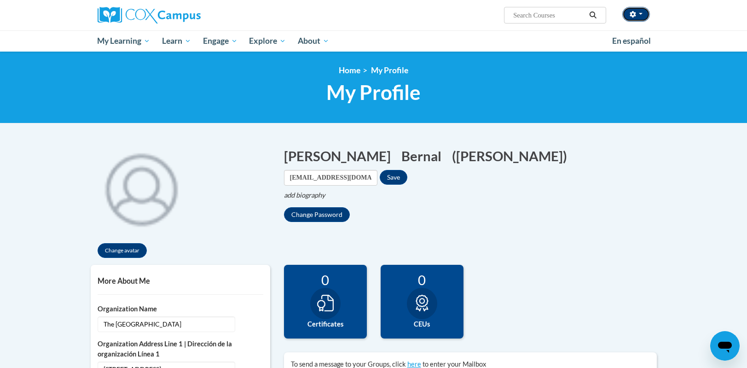
click at [627, 15] on button "button" at bounding box center [636, 14] width 28 height 15
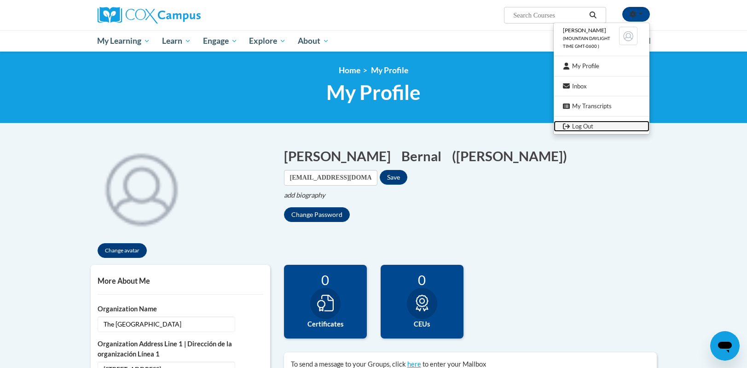
click at [588, 125] on link "Log Out" at bounding box center [601, 126] width 96 height 11
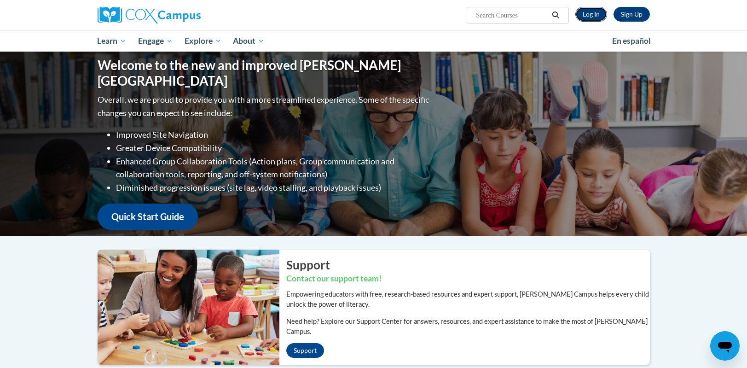
click at [597, 11] on link "Log In" at bounding box center [591, 14] width 32 height 15
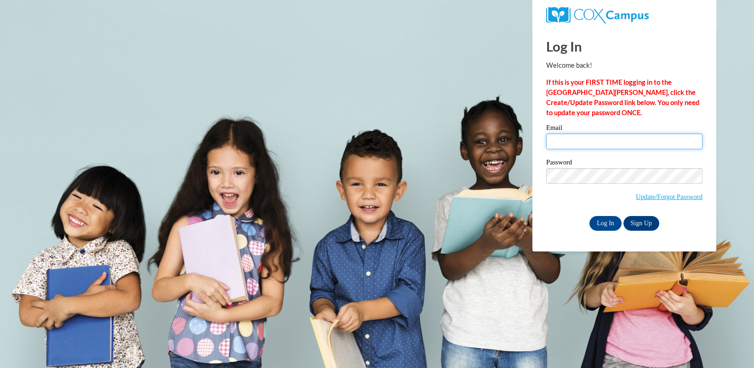
click at [602, 145] on input "Email" at bounding box center [624, 141] width 156 height 16
type input "[EMAIL_ADDRESS][DOMAIN_NAME]"
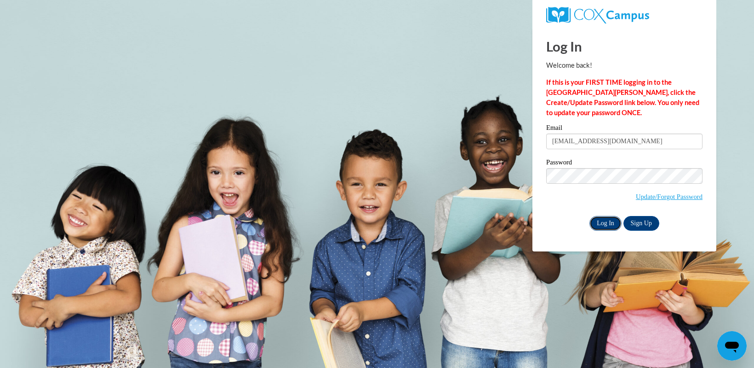
click at [603, 225] on input "Log In" at bounding box center [606, 223] width 32 height 15
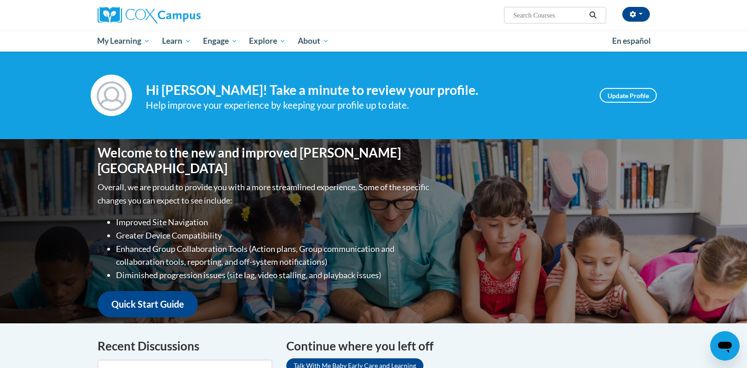
click at [543, 16] on input "Search..." at bounding box center [549, 15] width 74 height 11
type input "build my brain"
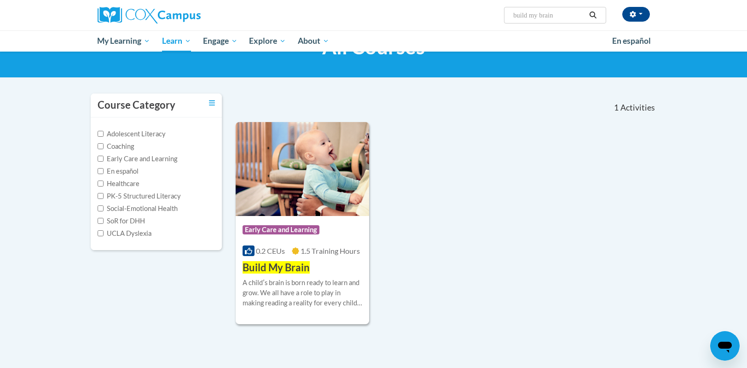
scroll to position [46, 0]
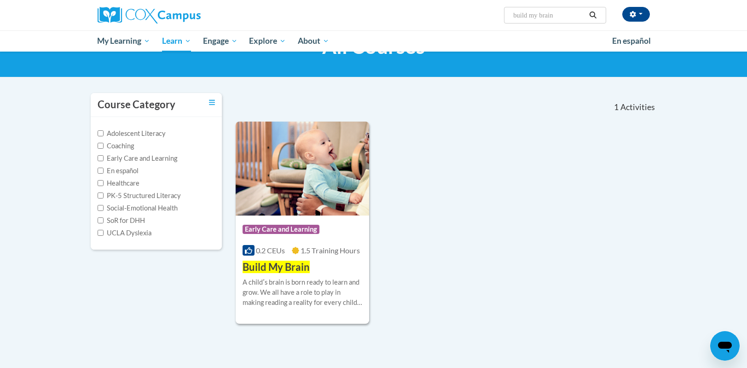
click at [575, 17] on input "build my brain" at bounding box center [549, 15] width 74 height 11
type input "build my brain infants and toddlers"
click at [594, 14] on icon "Search" at bounding box center [592, 14] width 8 height 7
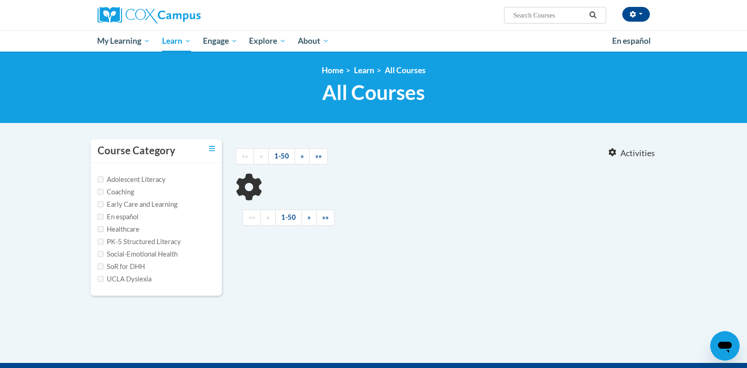
type input "build my brain infants and toddlers"
click at [586, 14] on button "Search" at bounding box center [593, 15] width 14 height 11
click at [557, 15] on input "build my brain infants and toddlers" at bounding box center [549, 15] width 74 height 11
type input "build my brain"
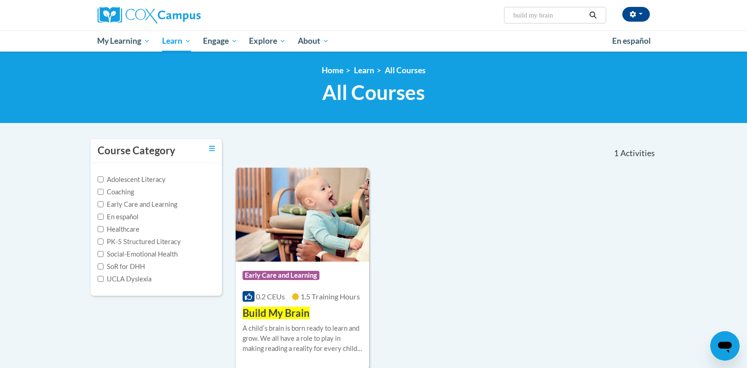
click at [563, 16] on input "build my brain" at bounding box center [549, 15] width 74 height 11
type input "b"
type input "build my brain for infants and toddlers"
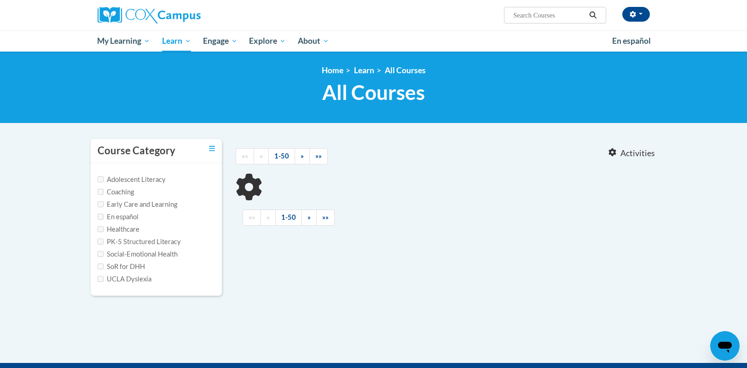
type input "build my brain for infants and toddlers"
click at [563, 16] on input "build my brain for infants and toddlers" at bounding box center [549, 15] width 74 height 11
drag, startPoint x: 513, startPoint y: 15, endPoint x: 730, endPoint y: 36, distance: 218.1
click at [730, 36] on div "[PERSON_NAME] ([GEOGRAPHIC_DATA]/[GEOGRAPHIC_DATA] UTC-06:00) My Profile Inbox …" at bounding box center [373, 26] width 747 height 52
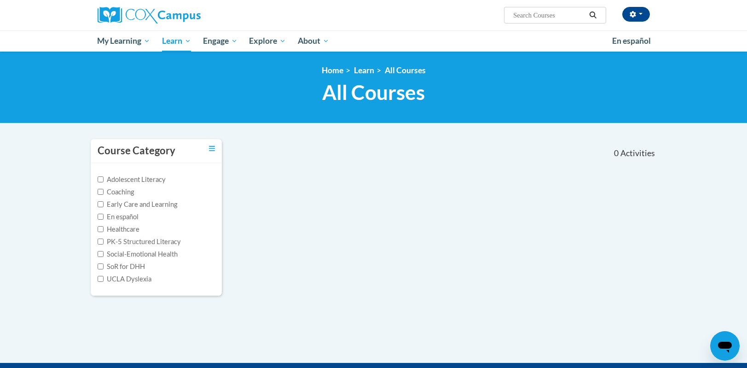
scroll to position [0, 0]
type input "power of language for infants and toddlers"
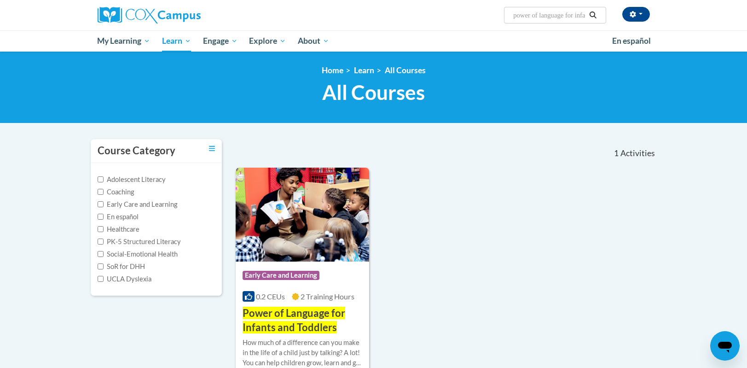
drag, startPoint x: 585, startPoint y: 14, endPoint x: 507, endPoint y: 12, distance: 77.8
click at [507, 12] on span "Search Search... power of language for infants and toddlers" at bounding box center [555, 15] width 102 height 17
type input "f"
type input "the power of language"
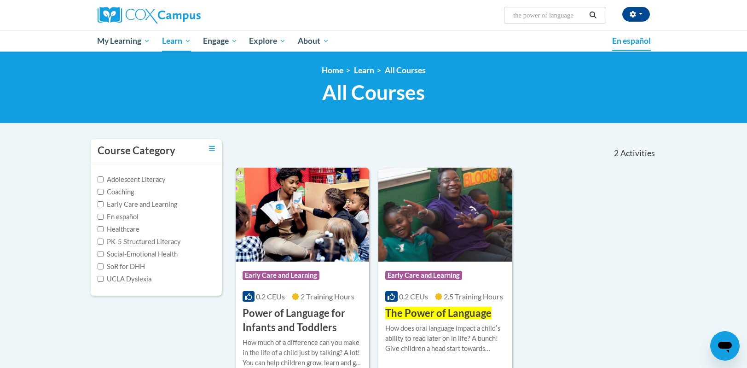
drag, startPoint x: 513, startPoint y: 16, endPoint x: 605, endPoint y: 35, distance: 94.5
click at [605, 35] on div "Amanda Bernal (America/Denver UTC-06:00) My Profile Inbox My Transcripts Log Ou…" at bounding box center [373, 26] width 747 height 52
type input "meaningful concersations"
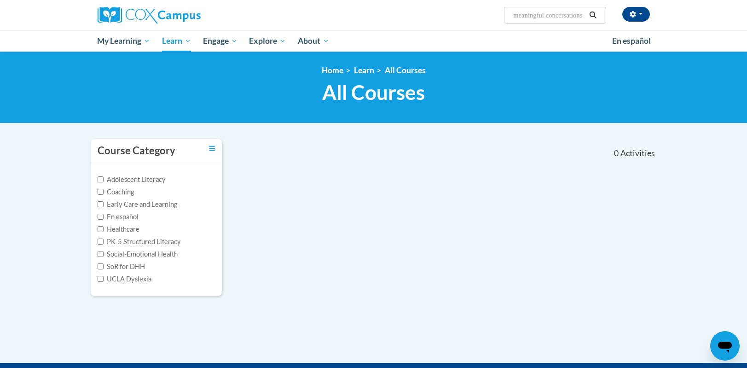
click at [584, 14] on input "meaningful concersations" at bounding box center [549, 15] width 74 height 11
type input "meaningful conversations"
click at [591, 14] on icon "Search" at bounding box center [592, 14] width 8 height 7
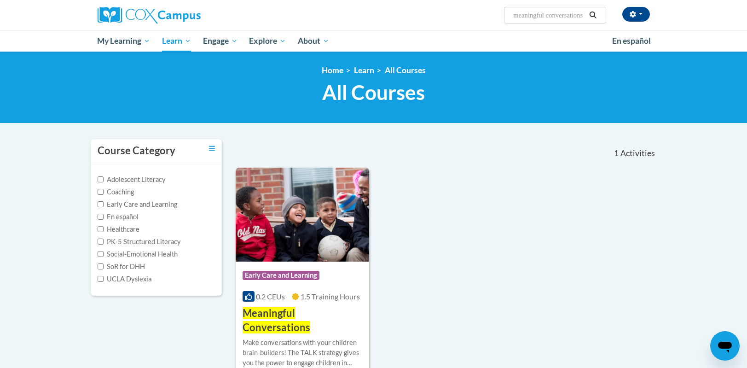
click at [566, 13] on input "meaningful conversations" at bounding box center [549, 15] width 74 height 11
drag, startPoint x: 587, startPoint y: 14, endPoint x: 534, endPoint y: 19, distance: 53.1
click at [534, 19] on span "Search Search... meaningful conversations" at bounding box center [555, 15] width 102 height 17
drag, startPoint x: 513, startPoint y: 16, endPoint x: 655, endPoint y: 51, distance: 145.9
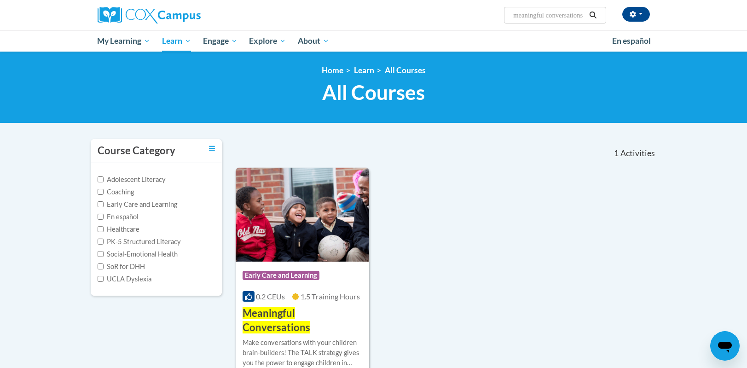
click at [655, 51] on div "Amanda Bernal (America/Denver UTC-06:00) My Profile Inbox My Transcripts Log Ou…" at bounding box center [373, 26] width 747 height 52
type input "talk with me ]"
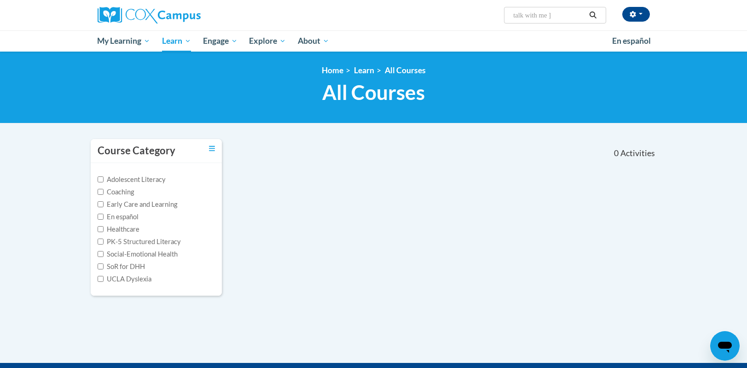
drag, startPoint x: 557, startPoint y: 10, endPoint x: 552, endPoint y: 13, distance: 5.8
click at [557, 11] on input "talk with me ]" at bounding box center [549, 15] width 74 height 11
type input "talk with me"
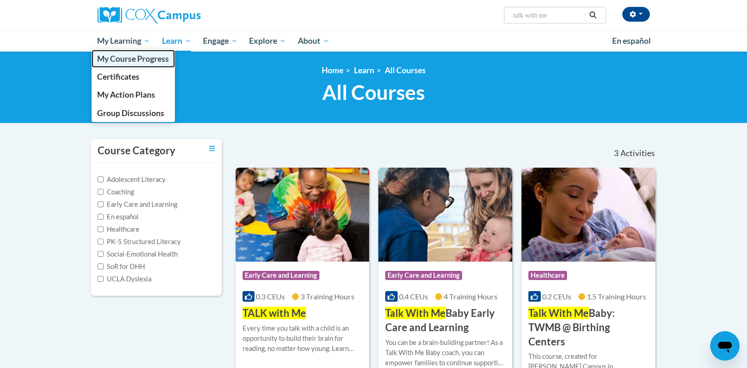
click at [134, 58] on span "My Course Progress" at bounding box center [133, 59] width 72 height 10
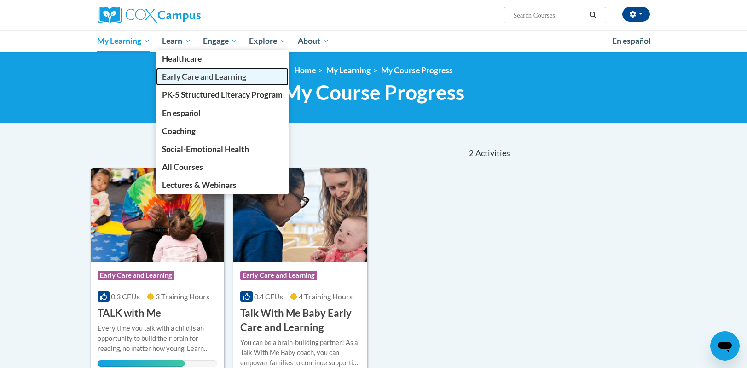
click at [183, 78] on span "Early Care and Learning" at bounding box center [204, 77] width 84 height 10
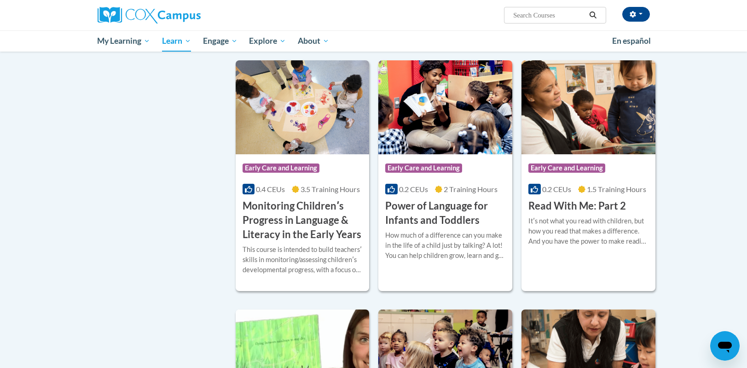
scroll to position [736, 0]
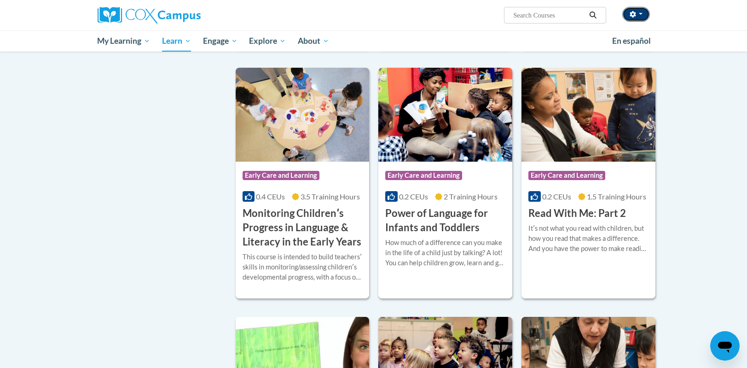
click at [633, 14] on icon "button" at bounding box center [632, 14] width 6 height 6
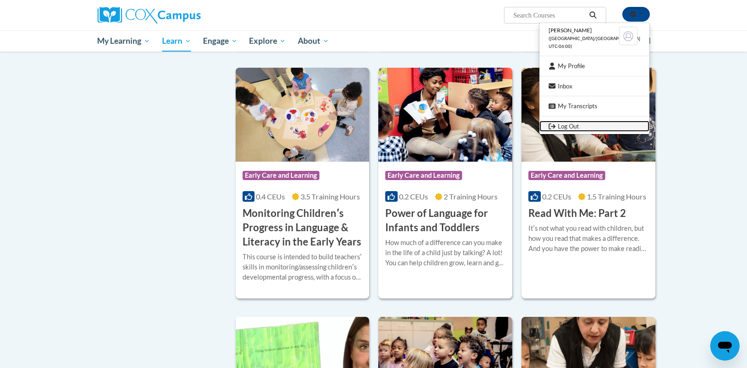
click at [579, 123] on link "Log Out" at bounding box center [594, 126] width 110 height 11
